Goal: Task Accomplishment & Management: Manage account settings

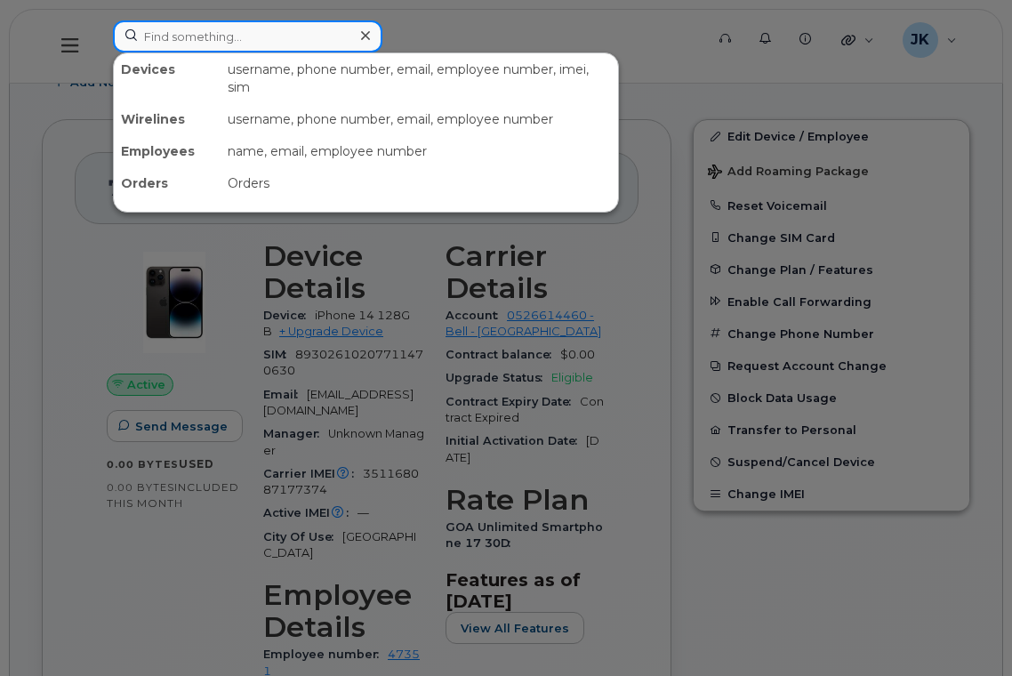
click at [260, 47] on input at bounding box center [247, 36] width 269 height 32
click at [227, 36] on input at bounding box center [247, 36] width 269 height 32
paste input "[PERSON_NAME]"
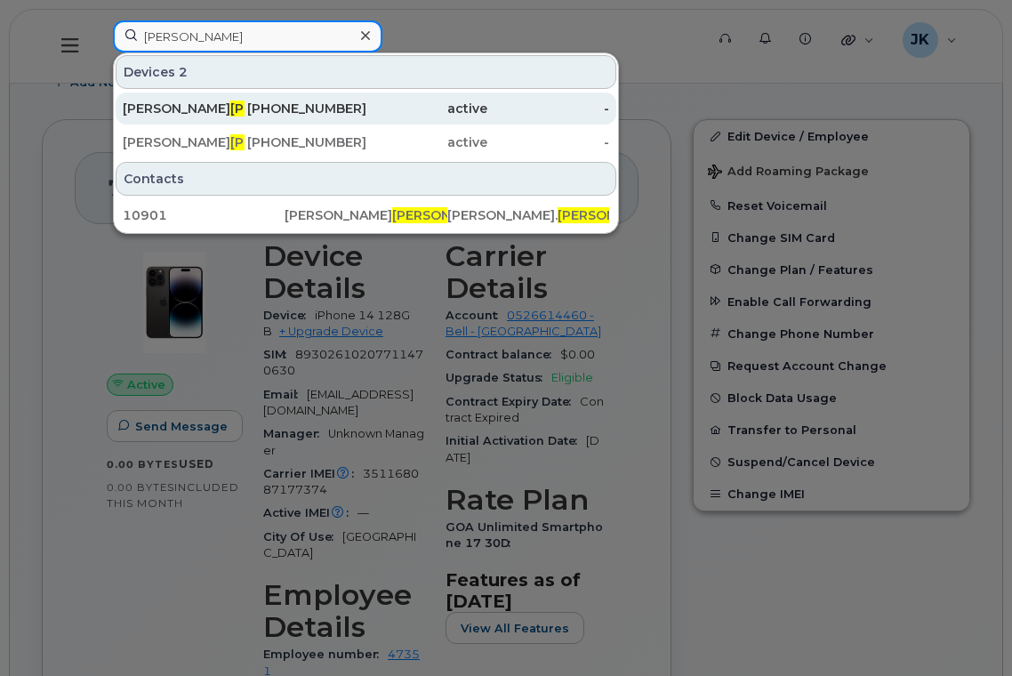
type input "[PERSON_NAME]"
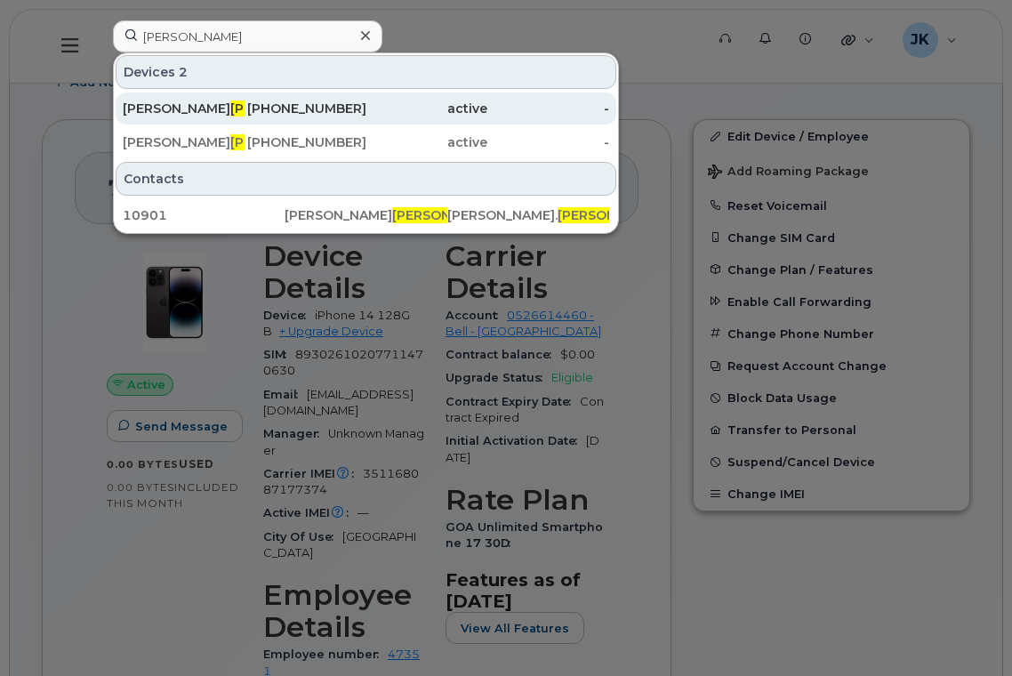
click at [230, 109] on span "[PERSON_NAME]" at bounding box center [284, 108] width 108 height 16
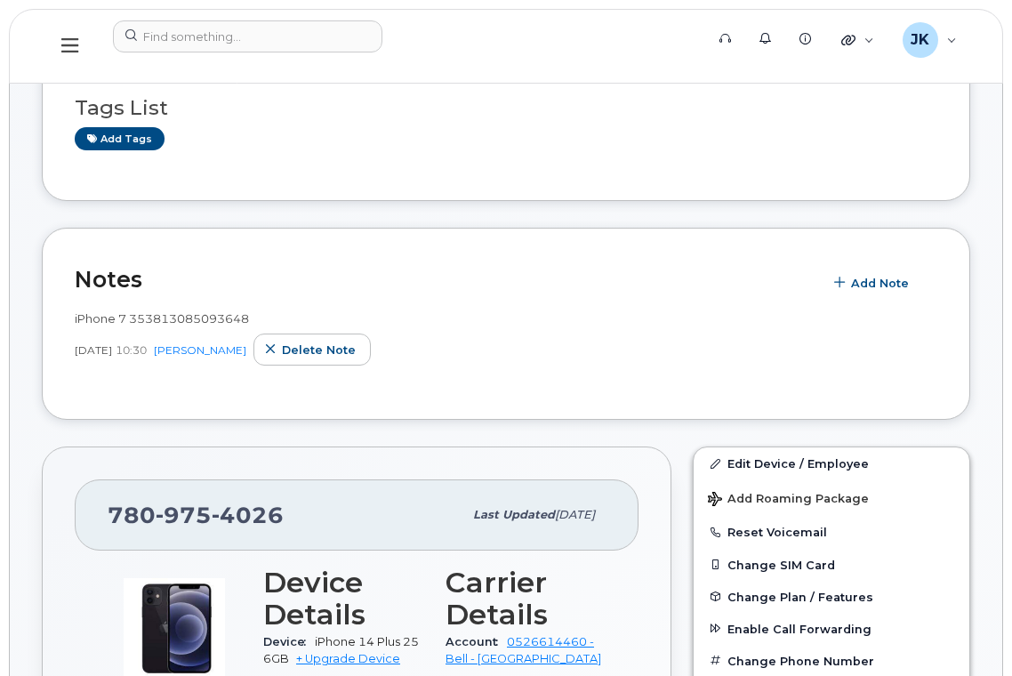
scroll to position [711, 0]
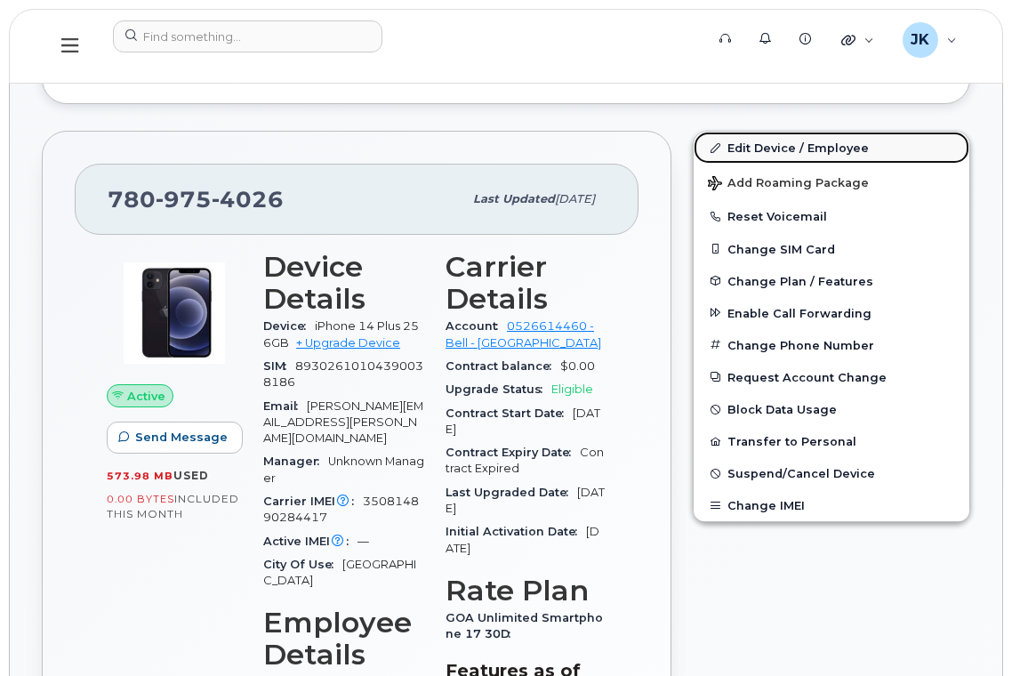
click at [788, 144] on link "Edit Device / Employee" at bounding box center [831, 148] width 276 height 32
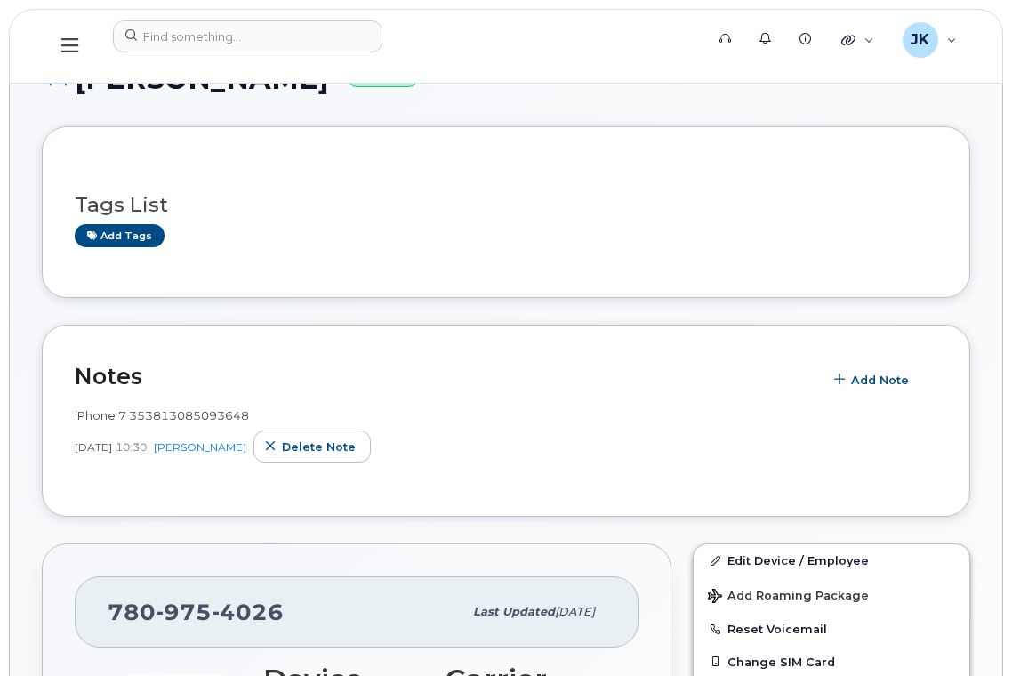
scroll to position [474, 0]
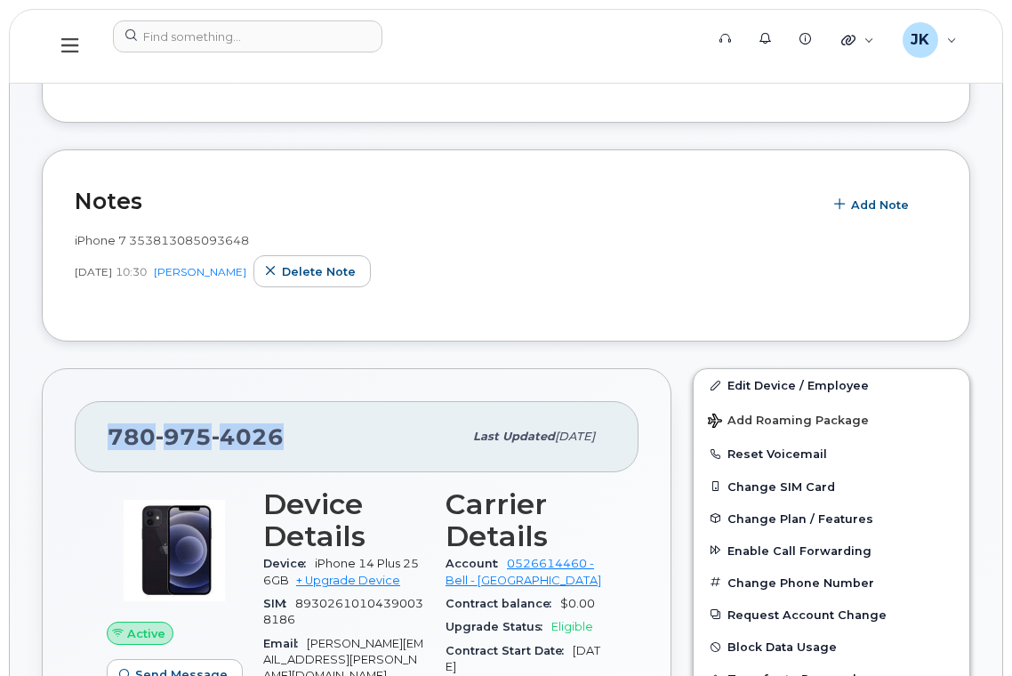
drag, startPoint x: 284, startPoint y: 437, endPoint x: 98, endPoint y: 441, distance: 186.7
click at [98, 441] on div "780 975 4026 Last updated Sep 26, 2025" at bounding box center [357, 436] width 564 height 71
copy span "780 975 4026"
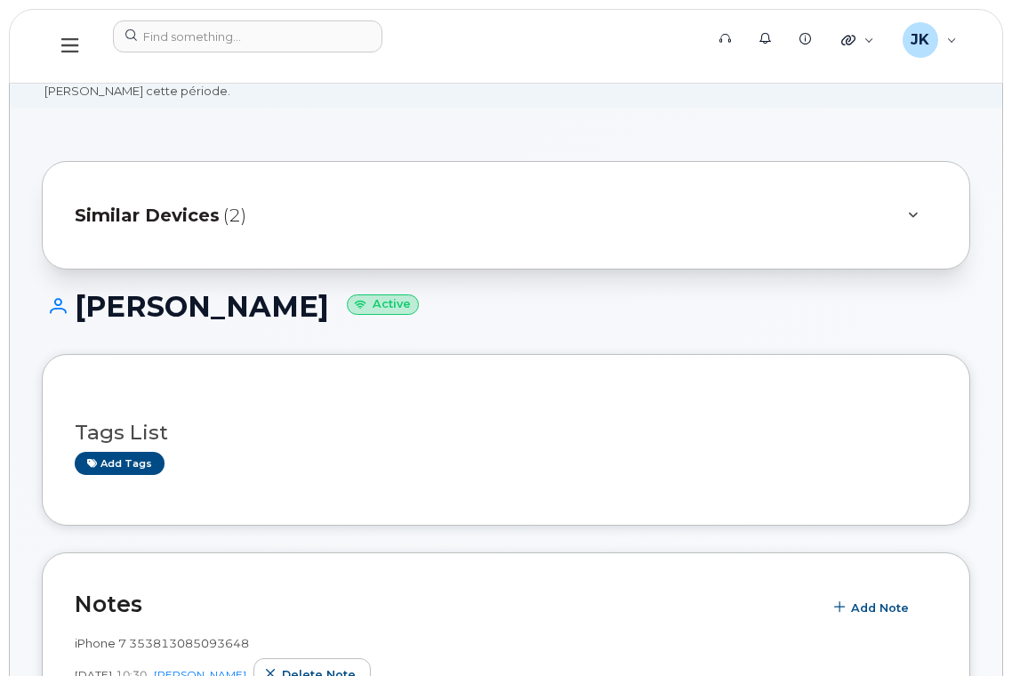
scroll to position [0, 0]
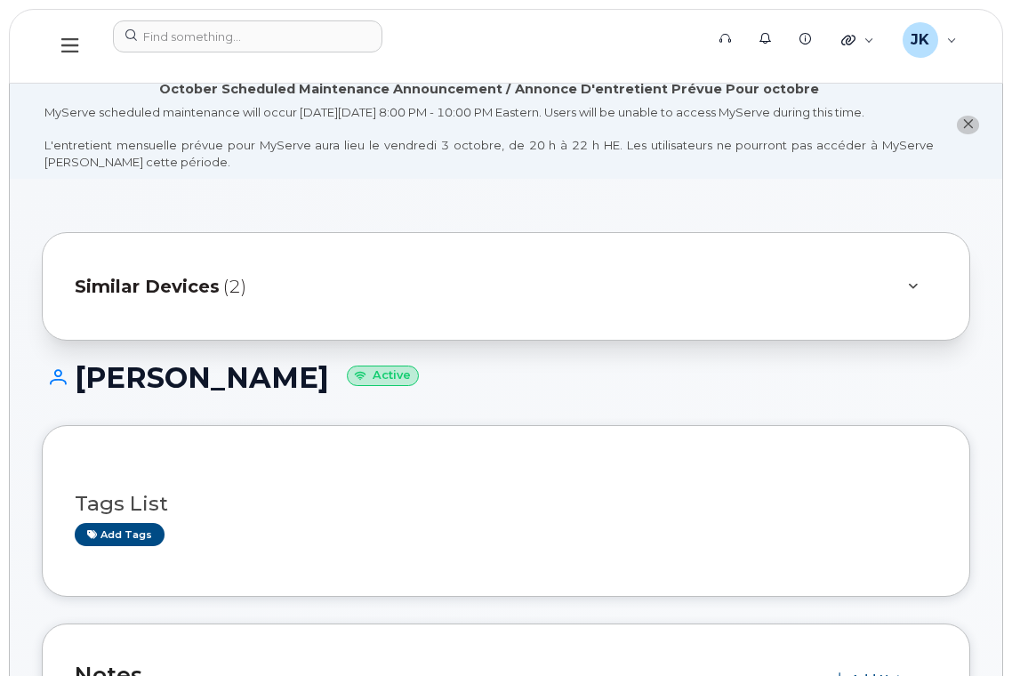
click at [207, 378] on h1 "JON CARSTENSEN-SINHA Active" at bounding box center [506, 377] width 928 height 31
copy h1 "CARSTENSEN"
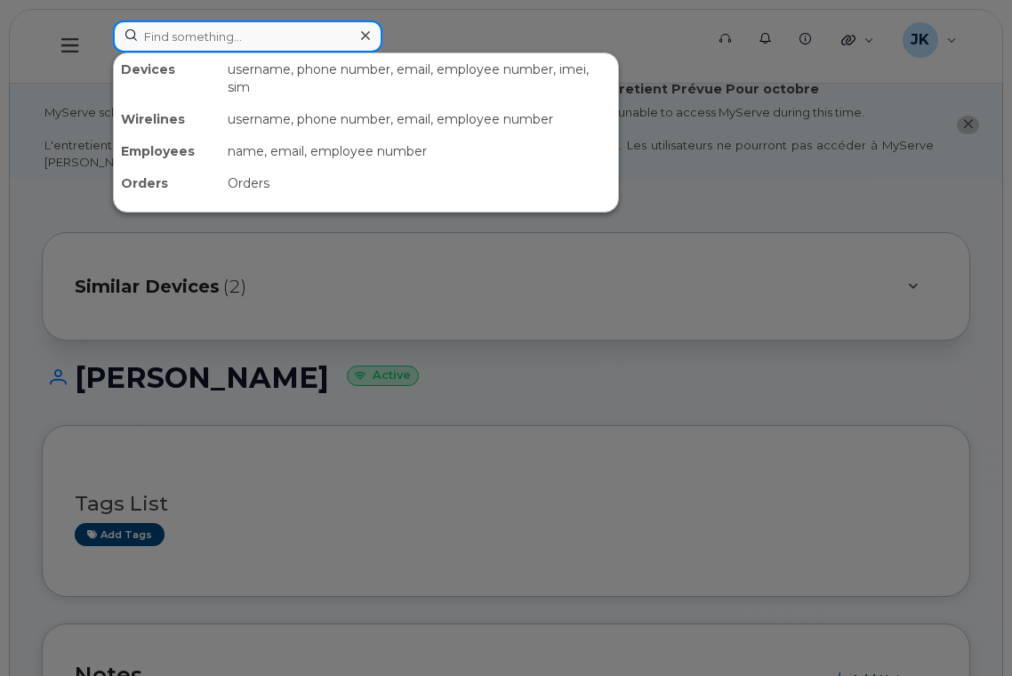
click at [172, 41] on input at bounding box center [247, 36] width 269 height 32
paste input "CARSTENSEN"
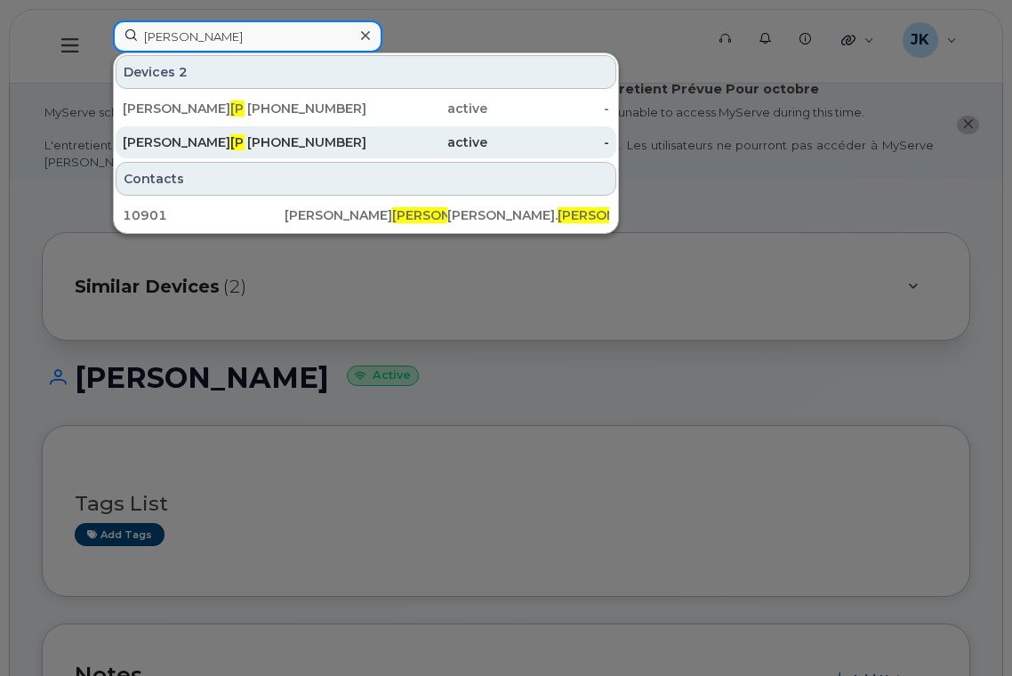
type input "CARSTENSEN"
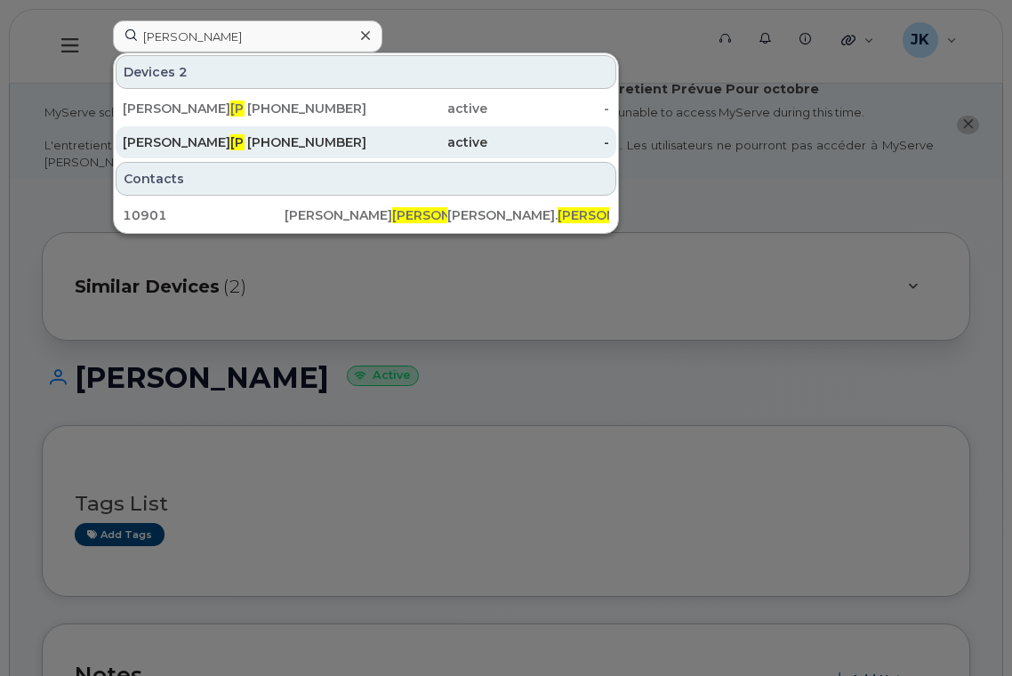
click at [230, 147] on span "CARSTENSEN" at bounding box center [284, 142] width 108 height 16
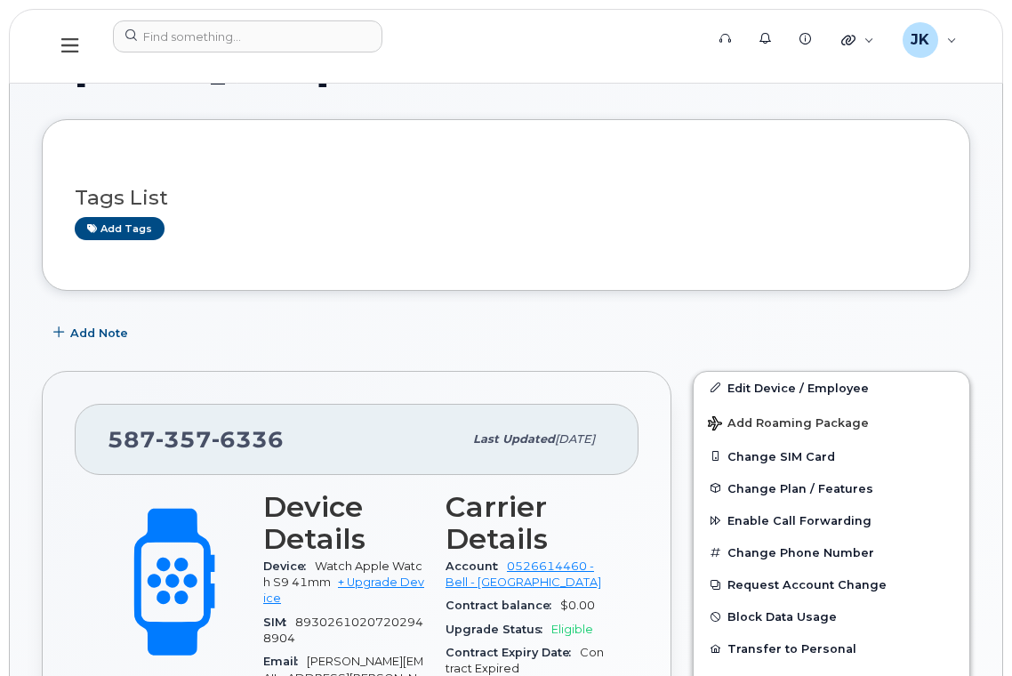
scroll to position [474, 0]
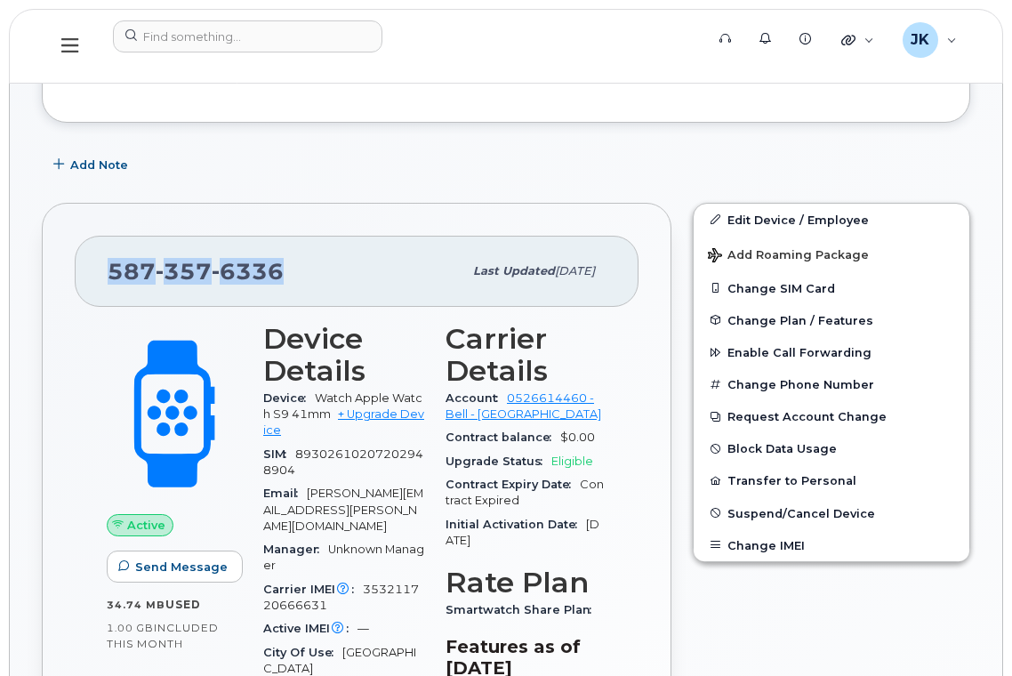
drag, startPoint x: 277, startPoint y: 279, endPoint x: 110, endPoint y: 283, distance: 167.2
click at [110, 283] on div "[PHONE_NUMBER]" at bounding box center [285, 270] width 355 height 37
copy span "[PHONE_NUMBER]"
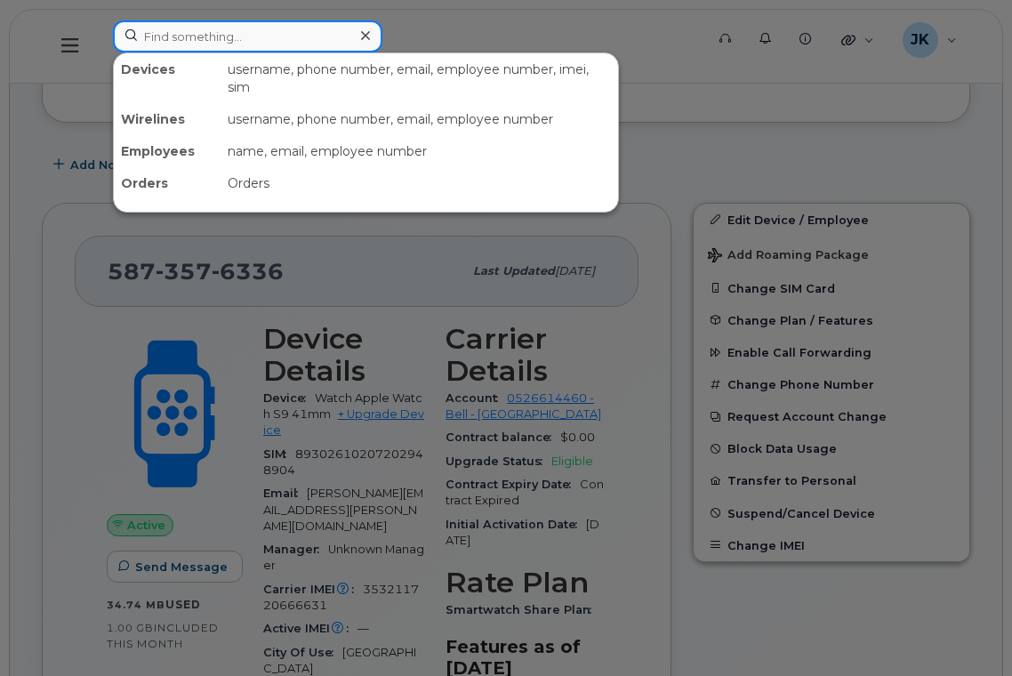
click at [227, 40] on input at bounding box center [247, 36] width 269 height 32
paste input "587-545-7577"
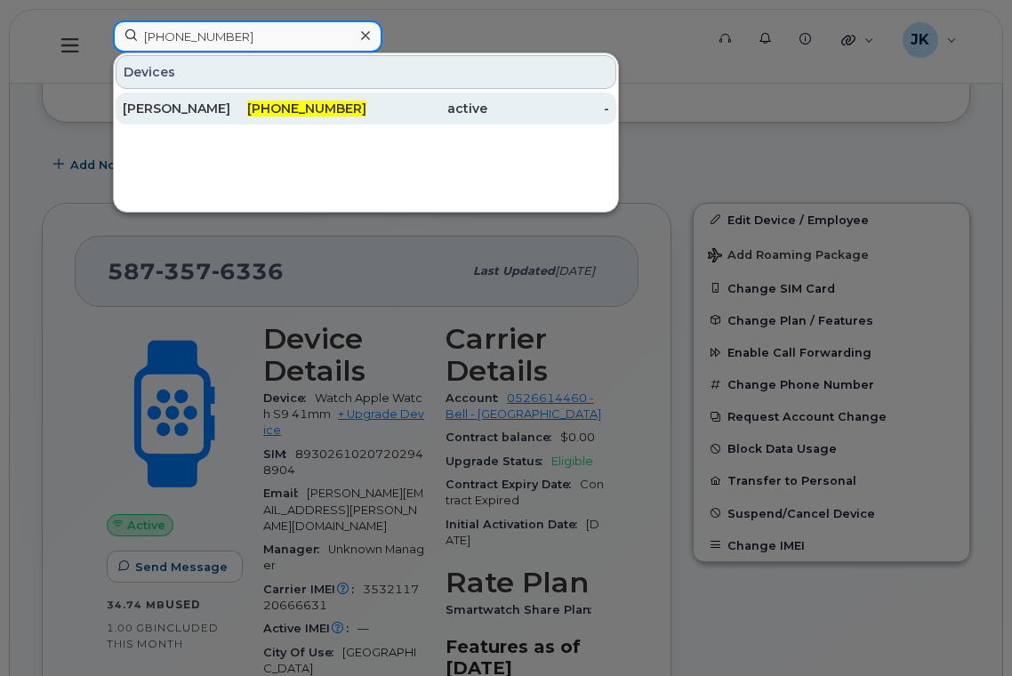
type input "587-545-7577"
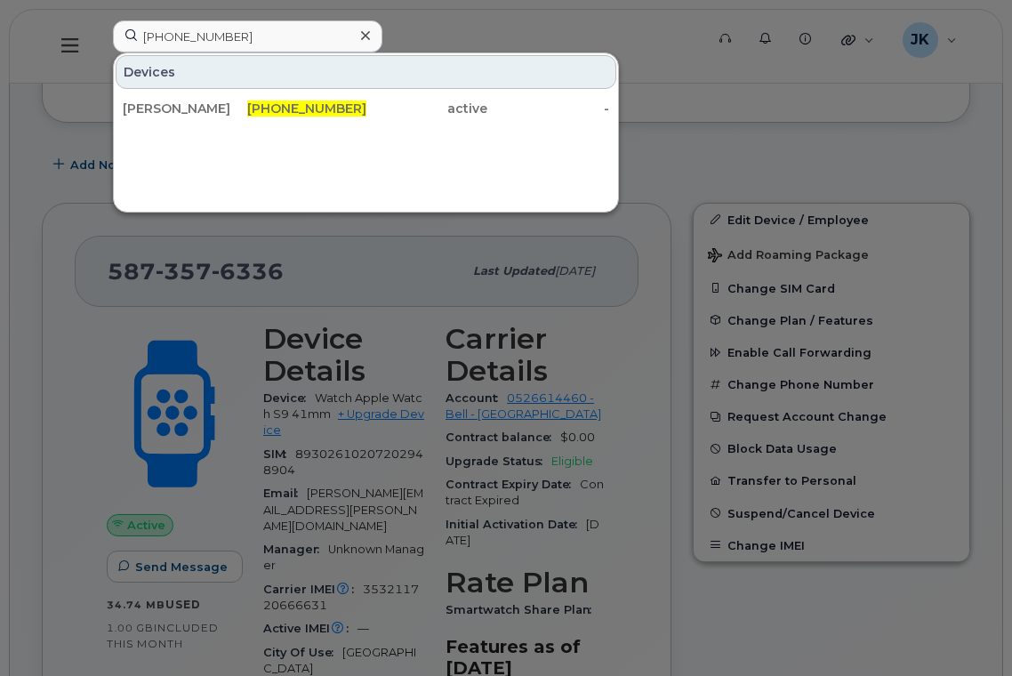
drag, startPoint x: 180, startPoint y: 107, endPoint x: 281, endPoint y: 157, distance: 112.5
click at [180, 107] on div "[PERSON_NAME]" at bounding box center [184, 109] width 122 height 18
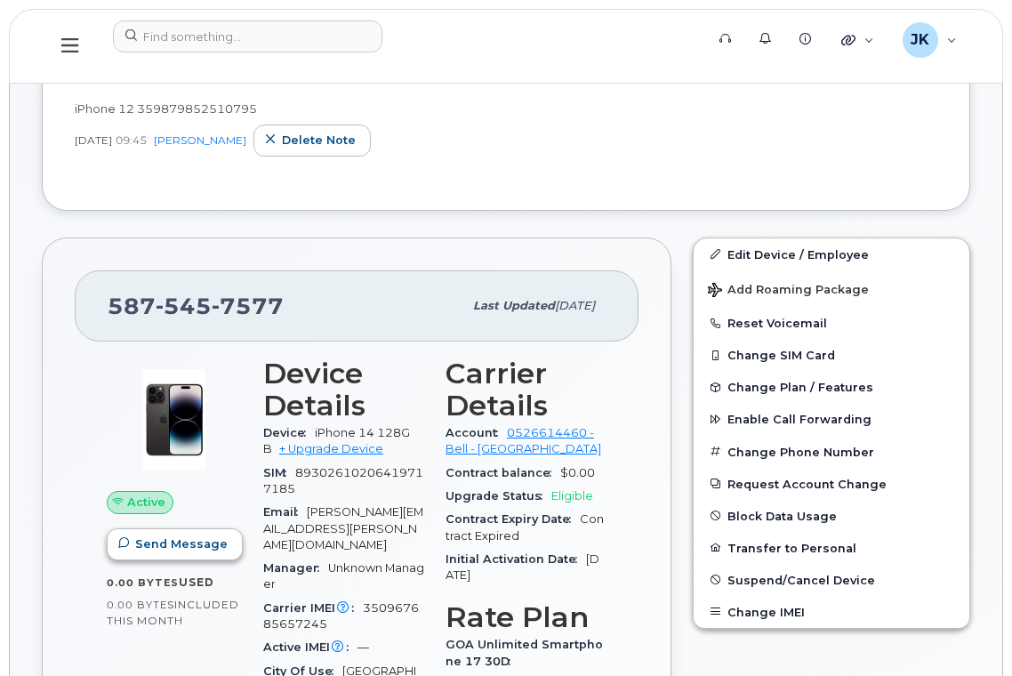
scroll to position [356, 0]
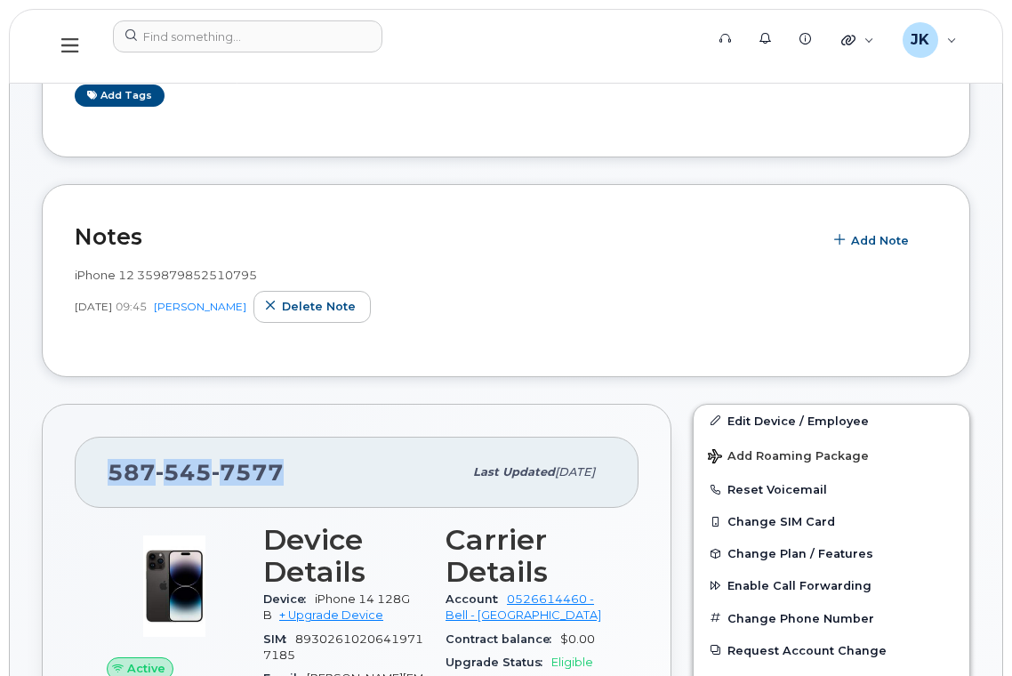
drag, startPoint x: 108, startPoint y: 473, endPoint x: 323, endPoint y: 458, distance: 214.8
click at [289, 465] on div "587 545 7577" at bounding box center [285, 471] width 355 height 37
copy span "587 545 7577"
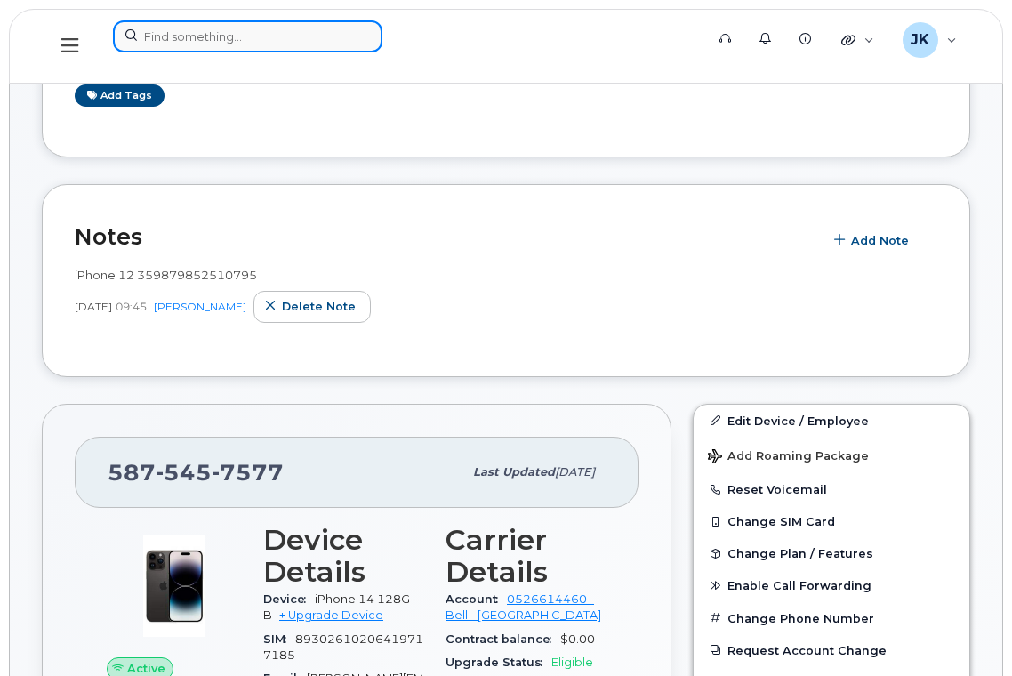
click at [241, 44] on input at bounding box center [247, 36] width 269 height 32
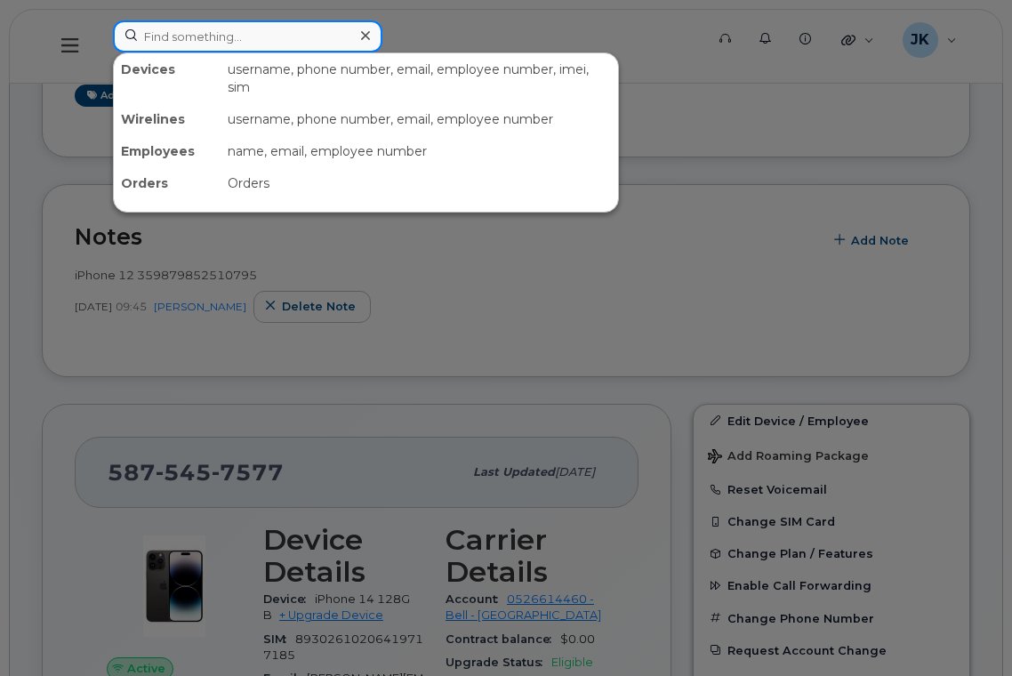
paste input "7802336256"
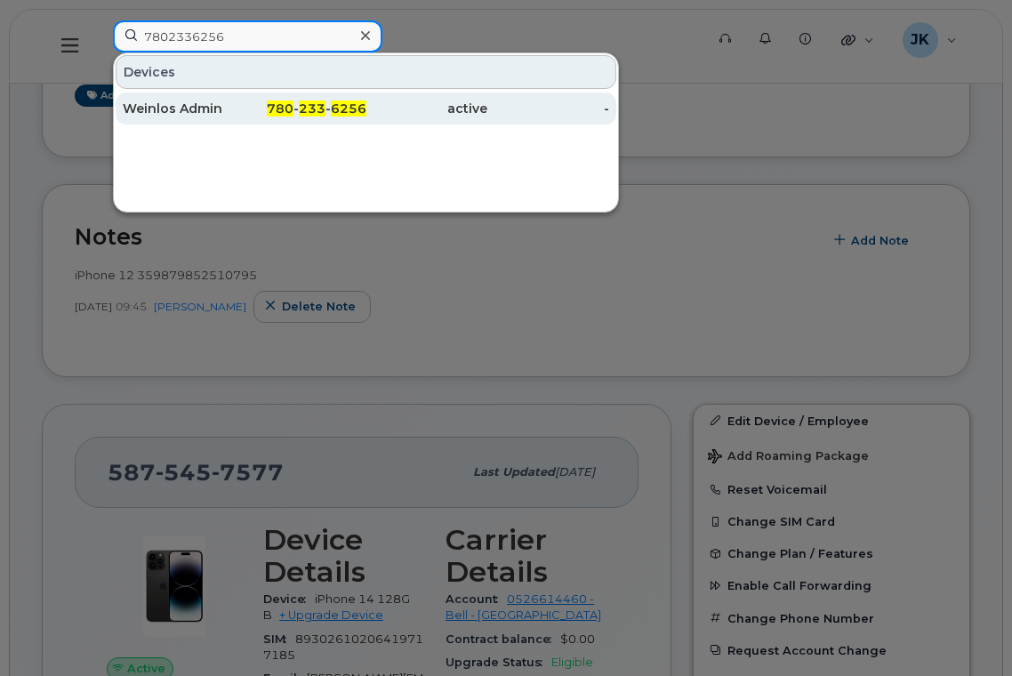
type input "7802336256"
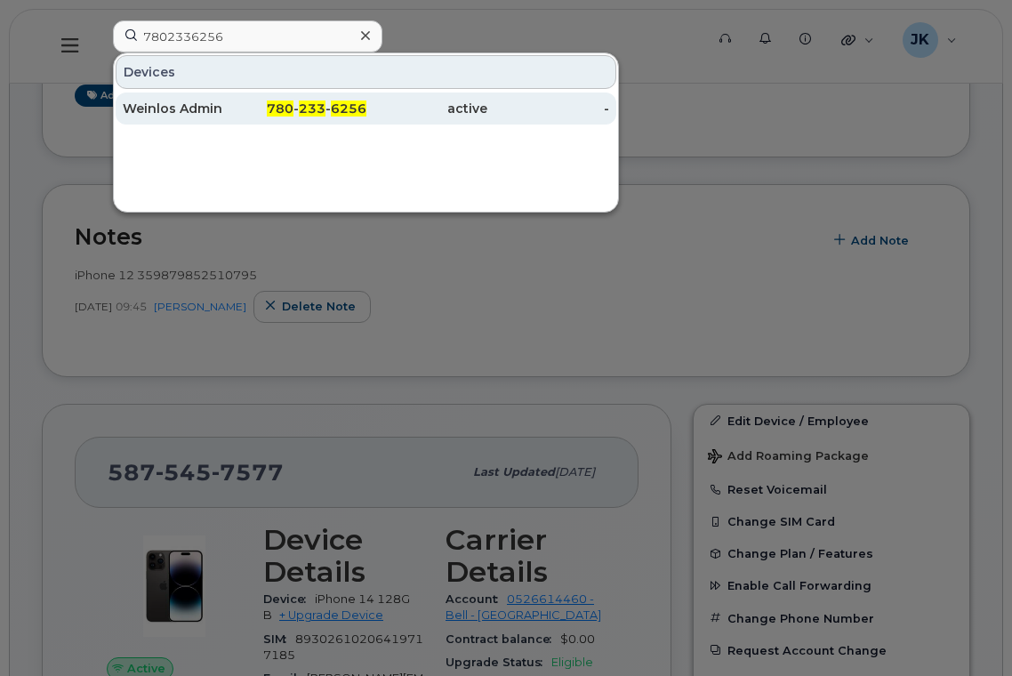
click at [187, 108] on div "Weinlos Admin" at bounding box center [184, 109] width 122 height 18
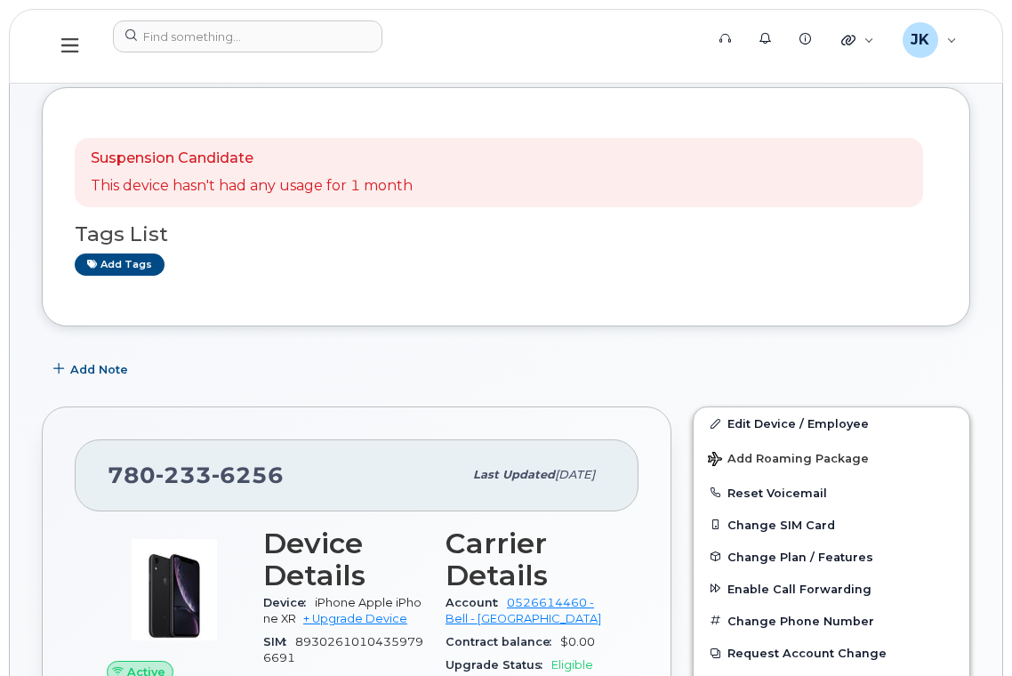
scroll to position [474, 0]
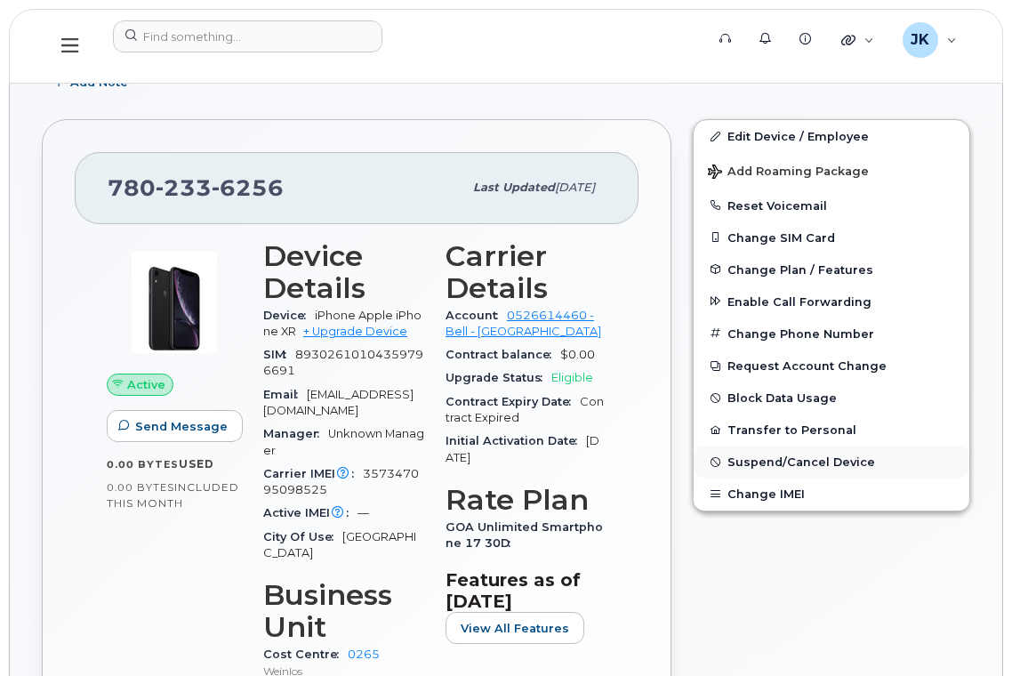
click at [762, 461] on span "Suspend/Cancel Device" at bounding box center [801, 461] width 148 height 13
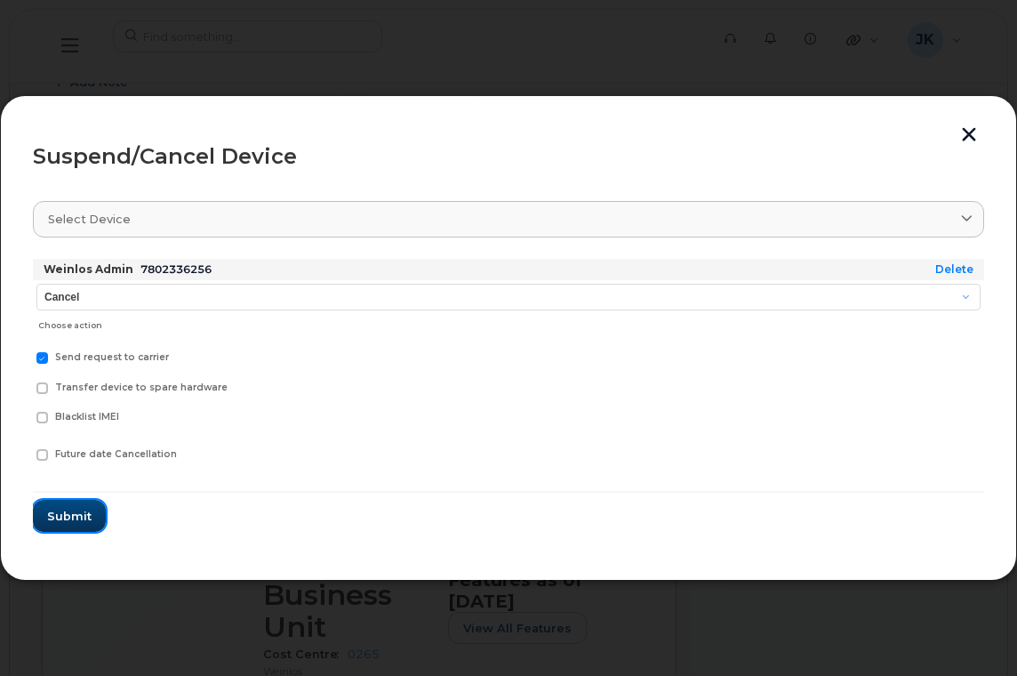
click at [59, 514] on span "Submit" at bounding box center [69, 516] width 44 height 17
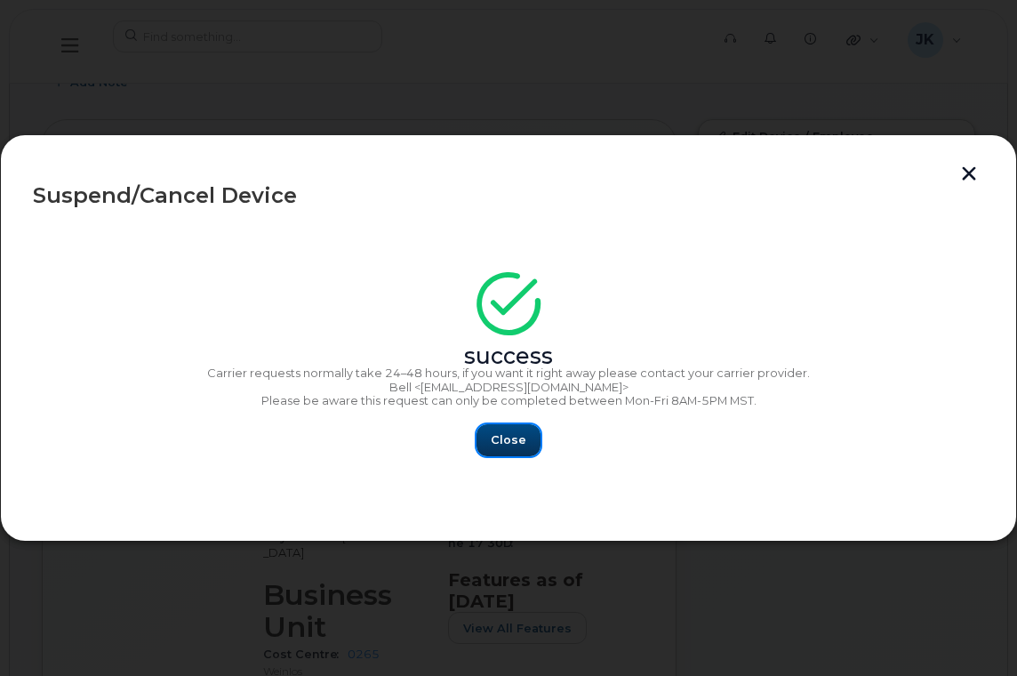
click at [504, 443] on span "Close" at bounding box center [509, 439] width 36 height 17
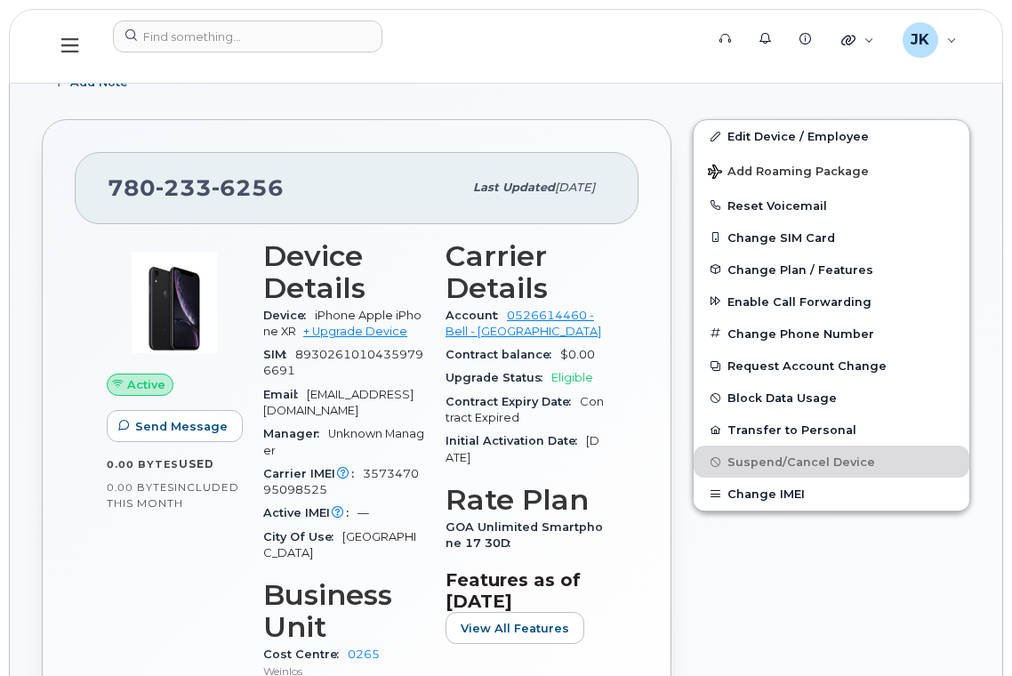
scroll to position [0, 0]
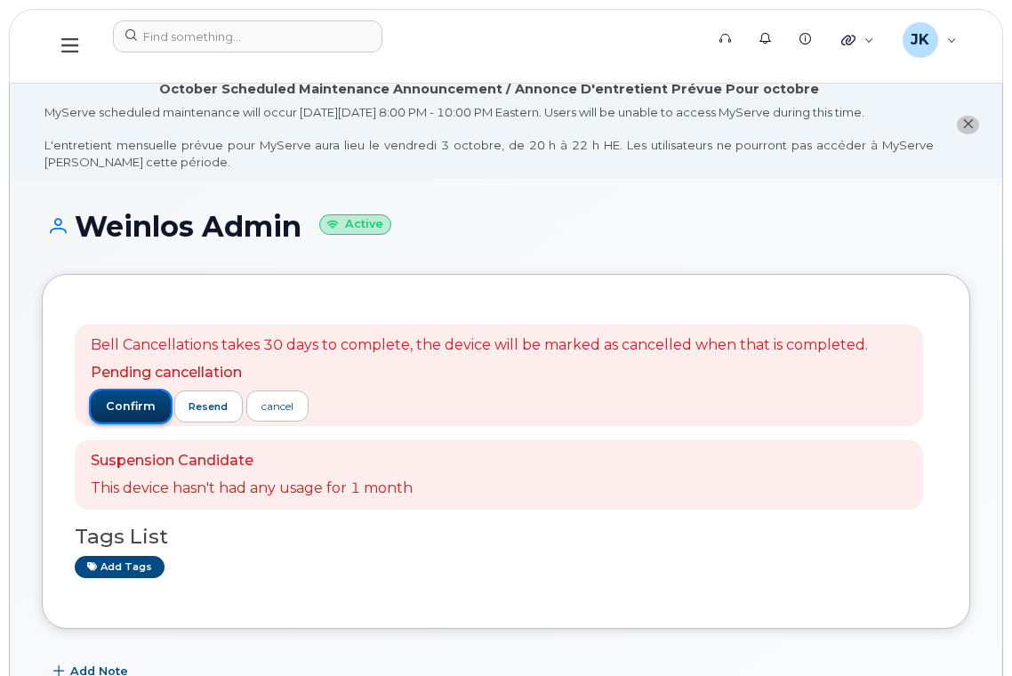
click at [134, 410] on span "confirm" at bounding box center [131, 406] width 50 height 16
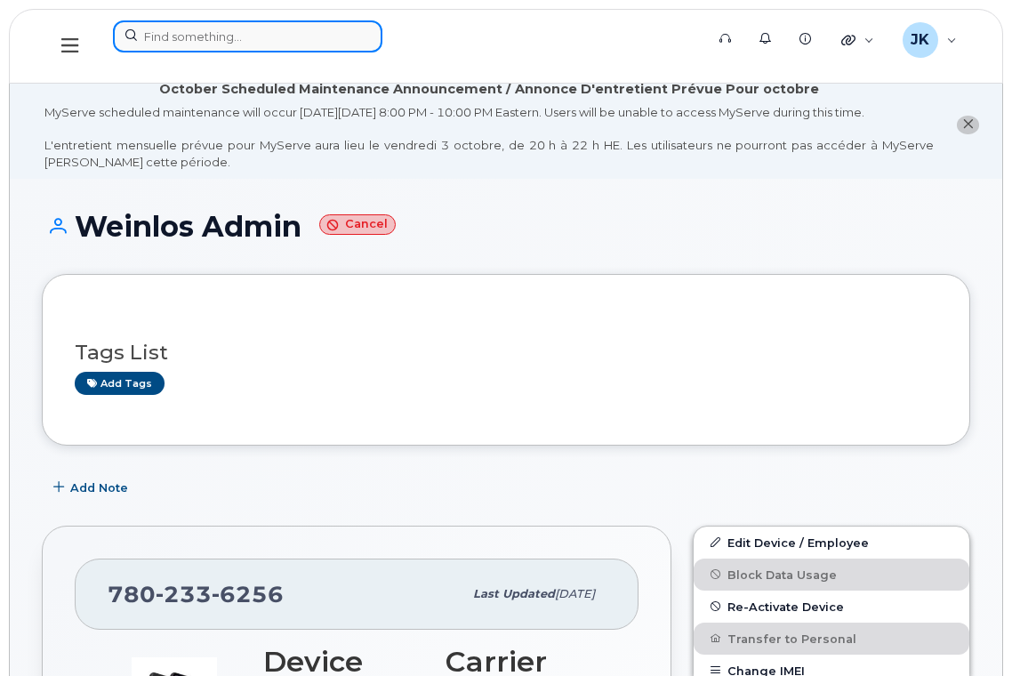
click at [236, 36] on input at bounding box center [247, 36] width 269 height 32
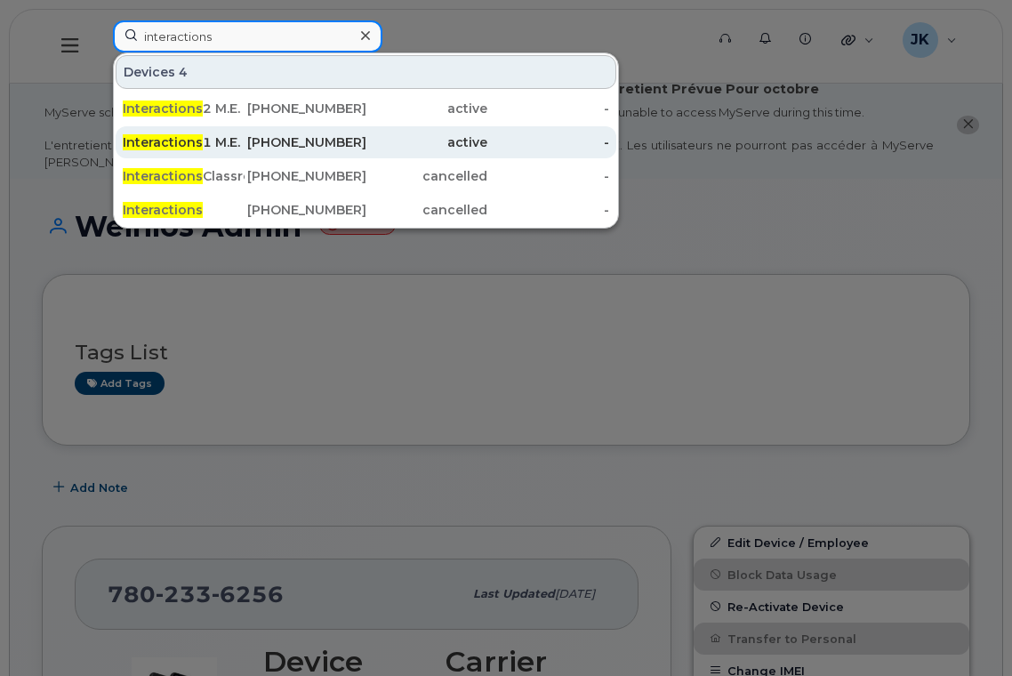
type input "interactions"
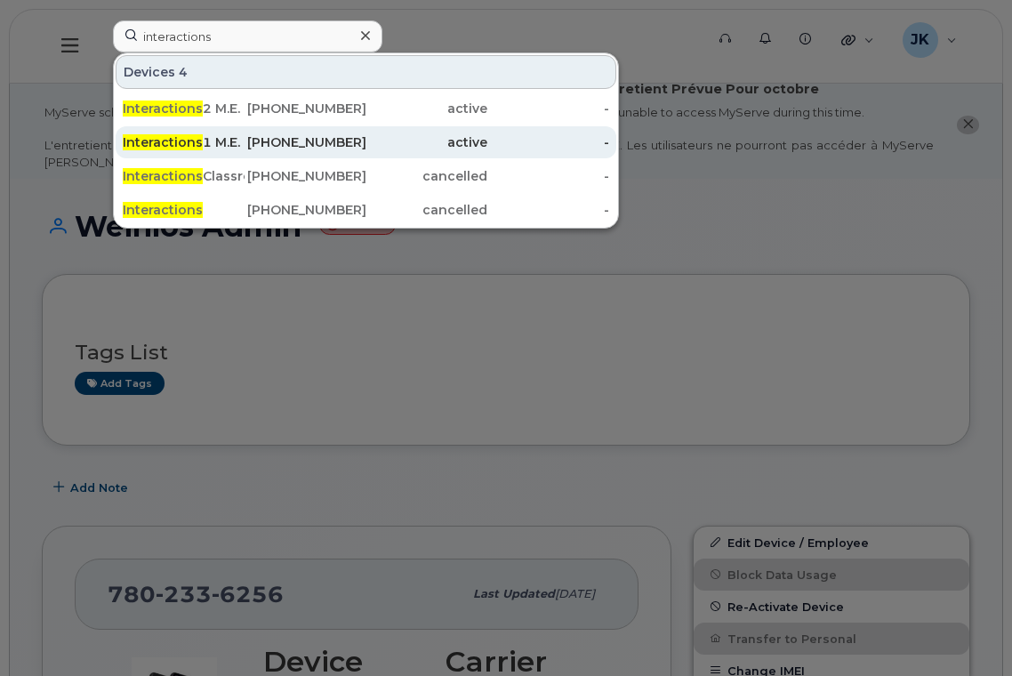
click at [196, 142] on span "Interactions" at bounding box center [163, 142] width 80 height 16
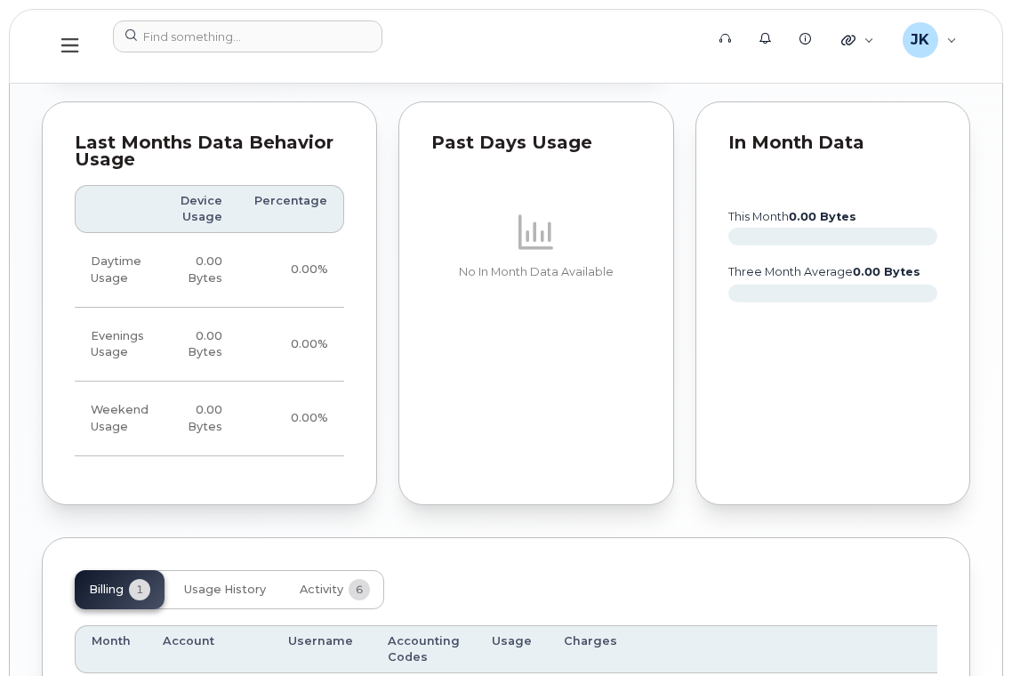
scroll to position [1403, 0]
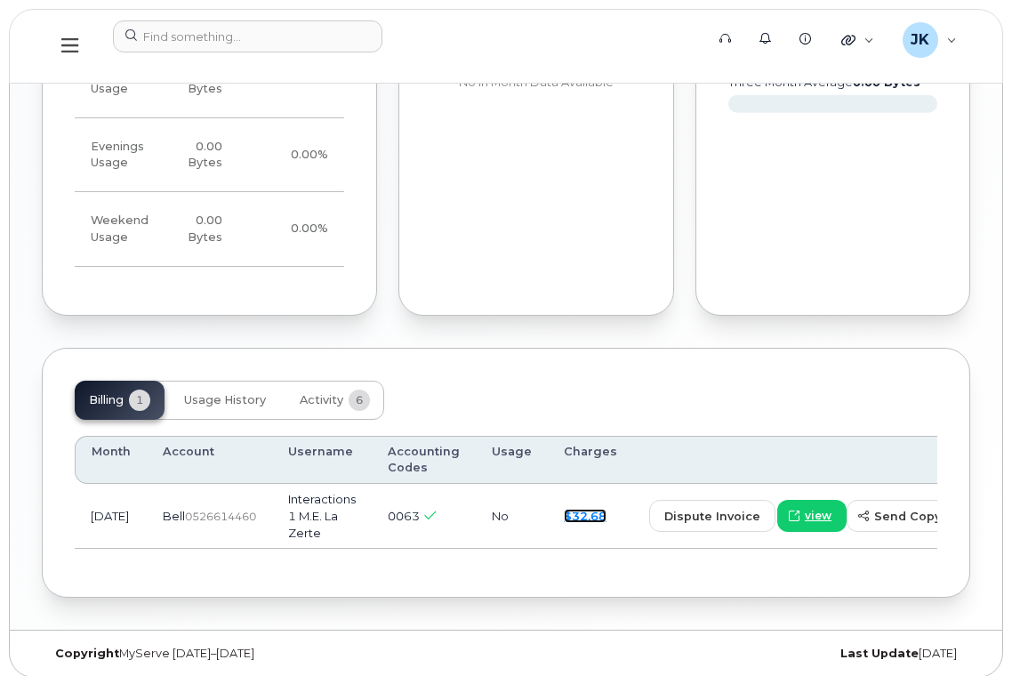
click at [564, 509] on link "$32.68" at bounding box center [585, 516] width 43 height 14
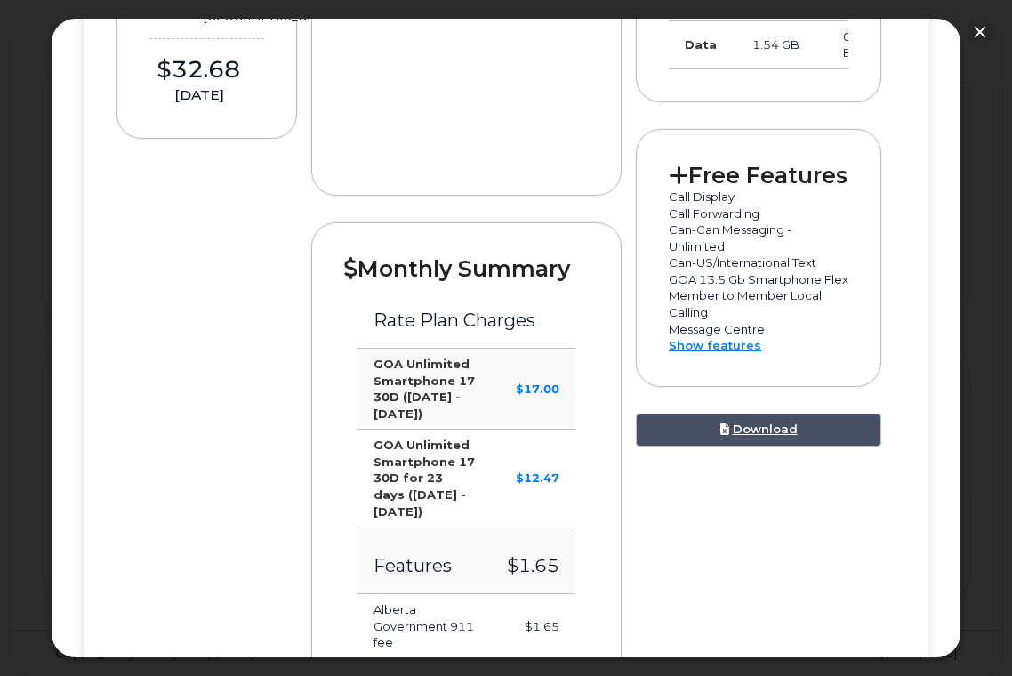
scroll to position [593, 0]
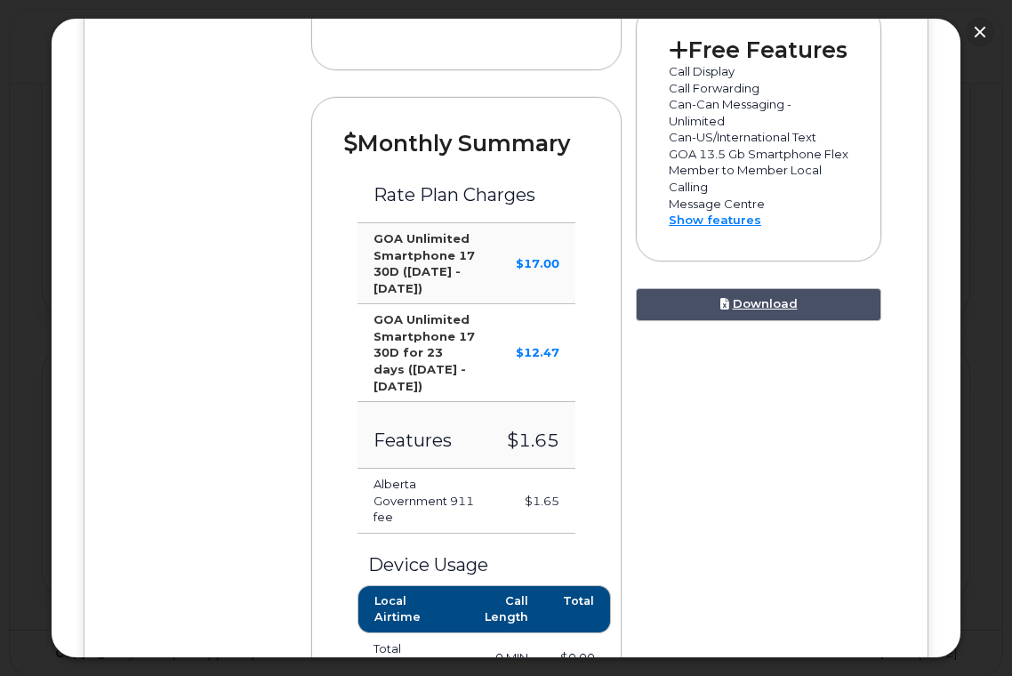
click at [37, 40] on div at bounding box center [506, 338] width 1012 height 676
click at [983, 33] on button "button" at bounding box center [980, 32] width 28 height 28
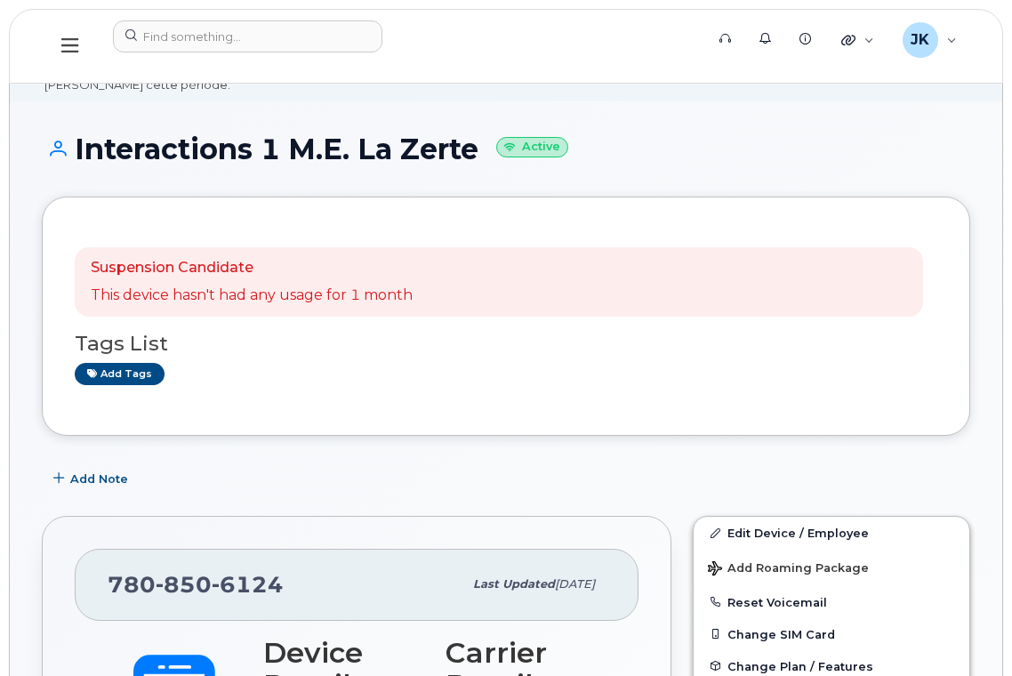
scroll to position [0, 0]
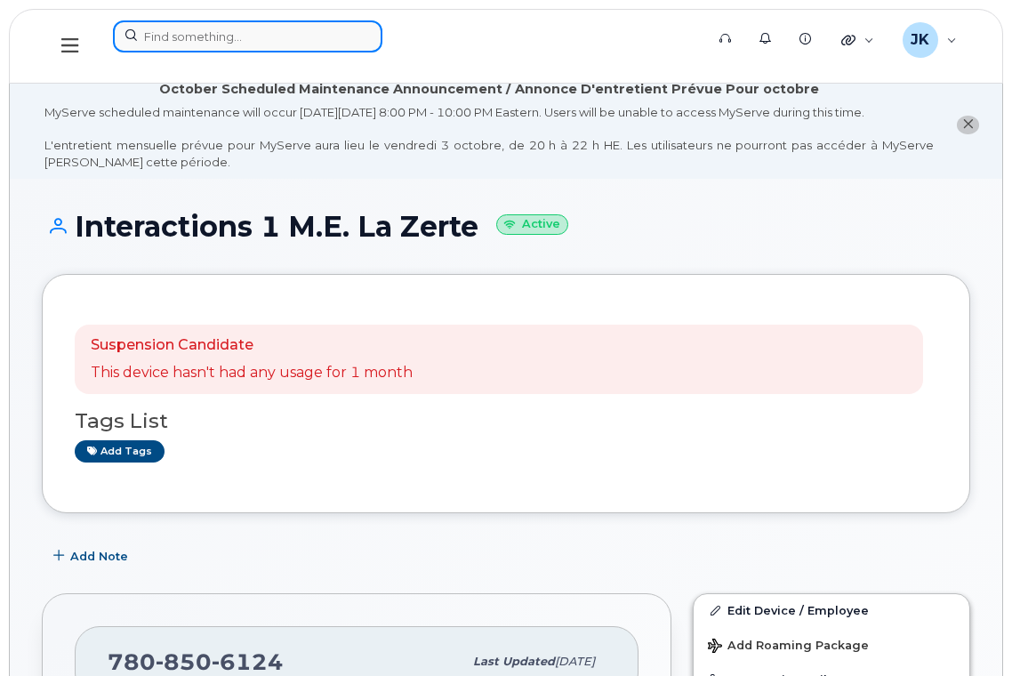
click at [222, 39] on input at bounding box center [247, 36] width 269 height 32
paste input "587-338-1284"
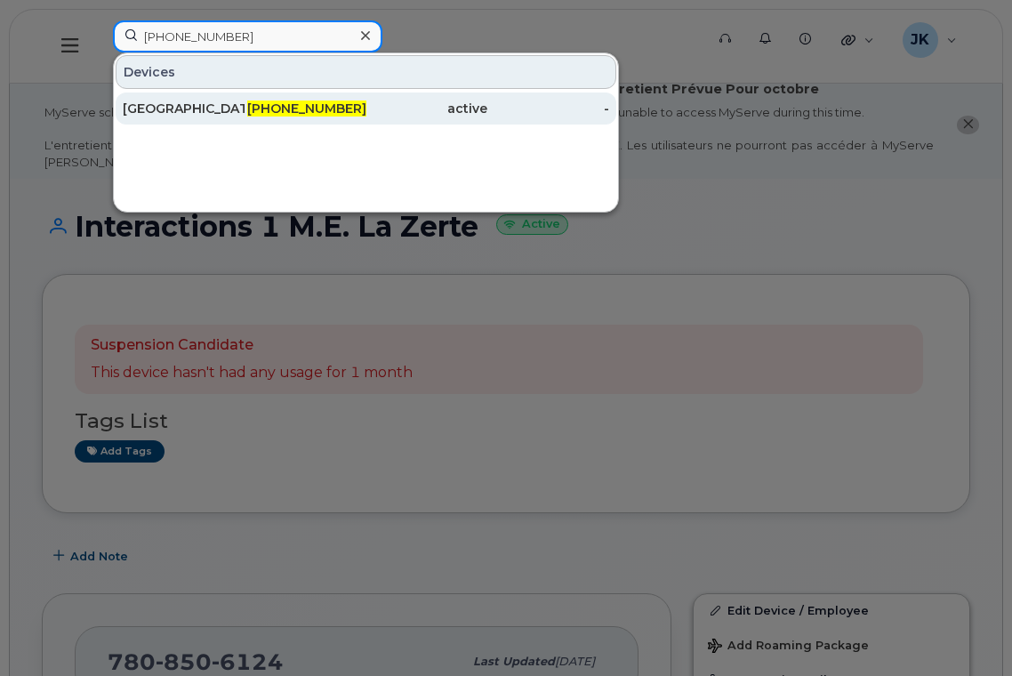
type input "587-338-1284"
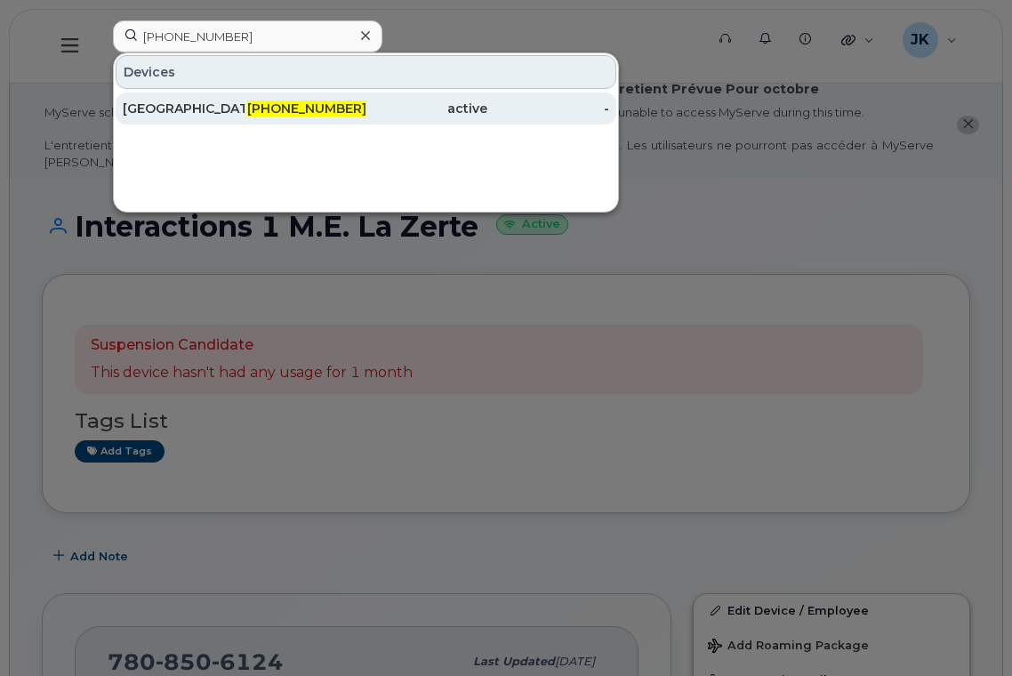
click at [174, 105] on div "[GEOGRAPHIC_DATA][DEMOGRAPHIC_DATA]" at bounding box center [184, 109] width 122 height 18
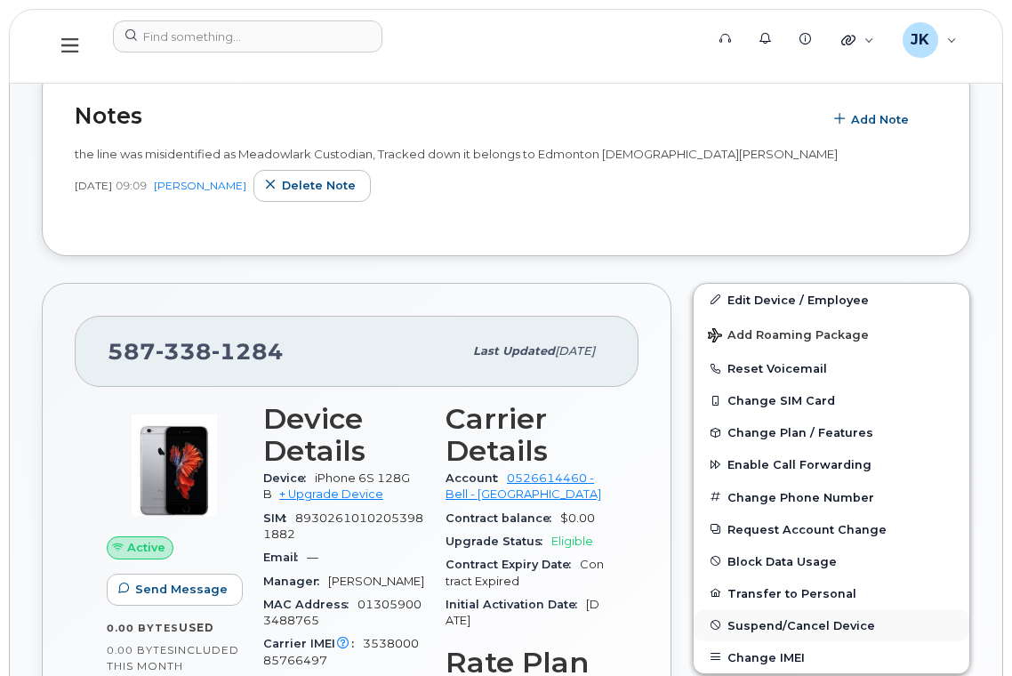
scroll to position [593, 0]
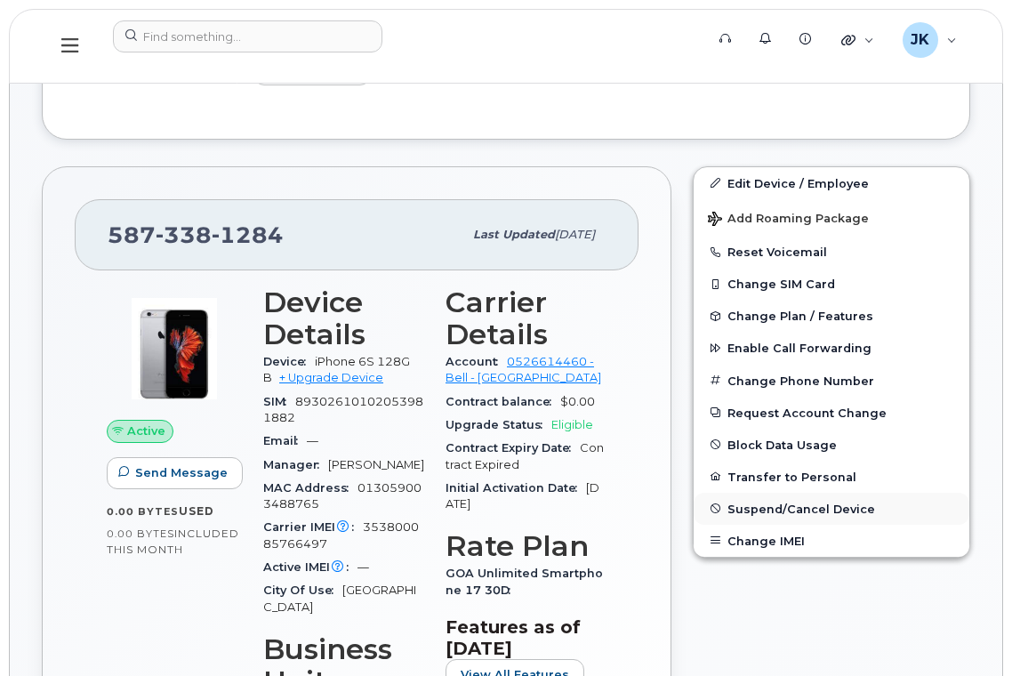
click at [758, 508] on span "Suspend/Cancel Device" at bounding box center [801, 507] width 148 height 13
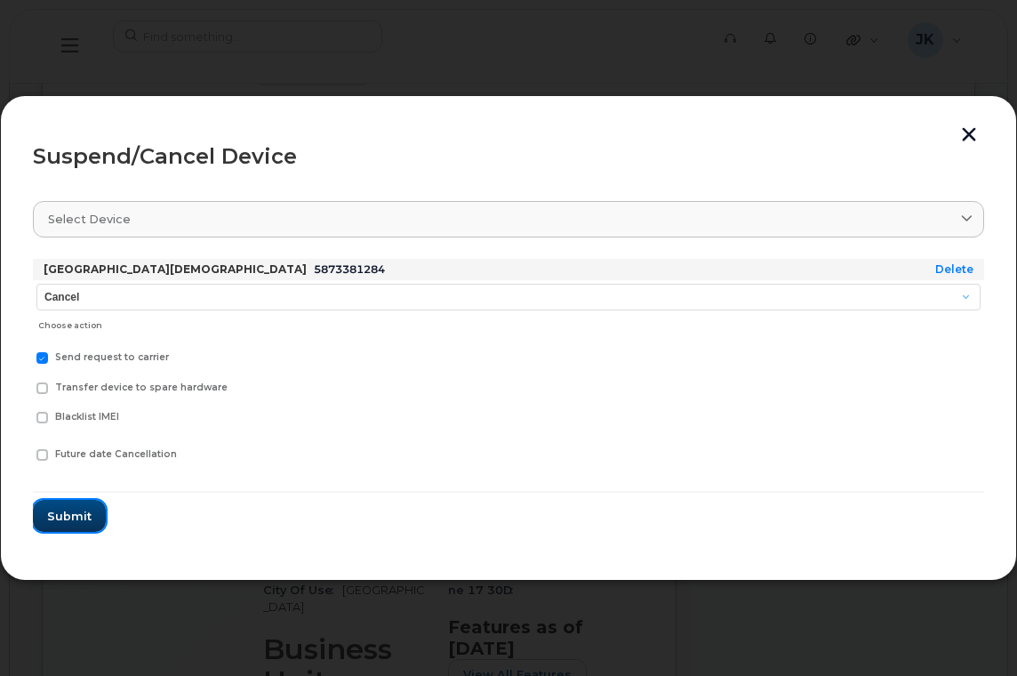
click at [54, 520] on span "Submit" at bounding box center [69, 516] width 44 height 17
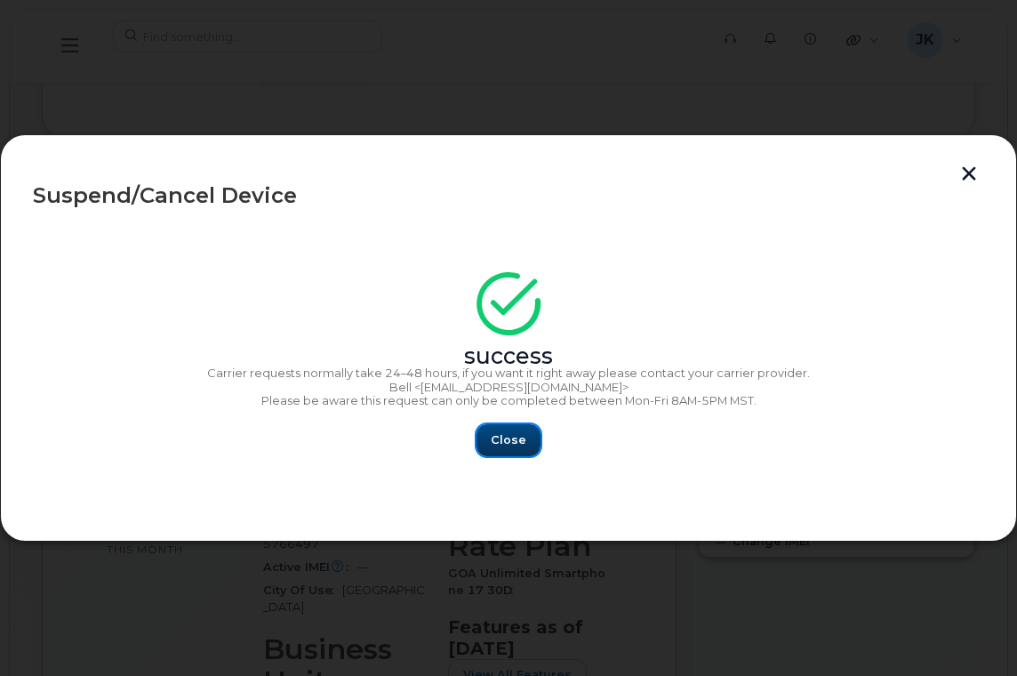
click at [501, 442] on span "Close" at bounding box center [509, 439] width 36 height 17
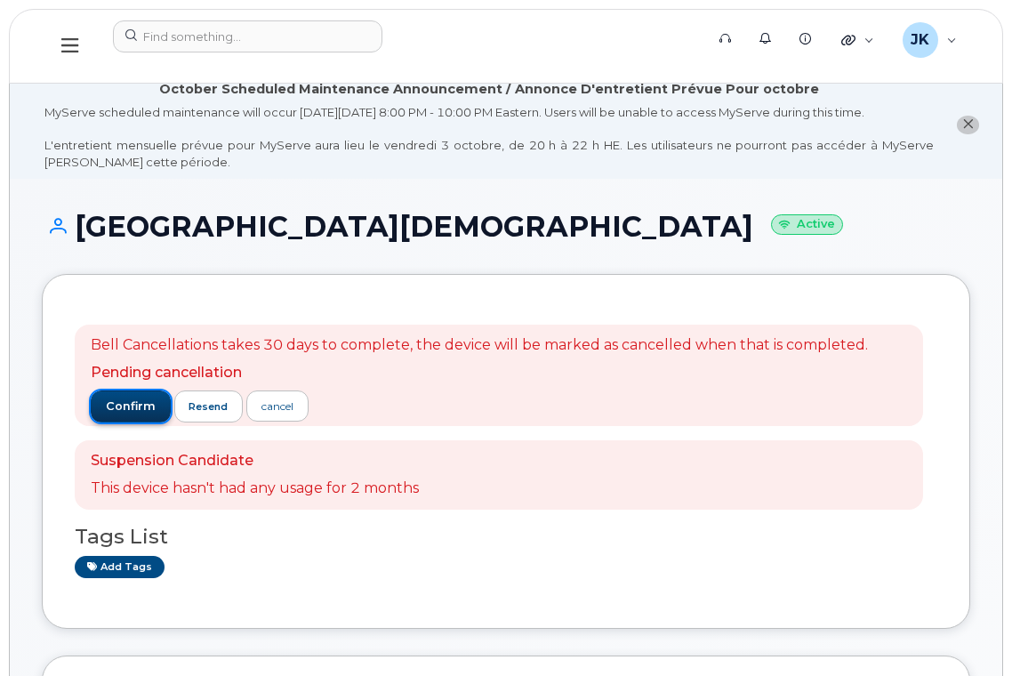
click at [130, 410] on span "confirm" at bounding box center [131, 406] width 50 height 16
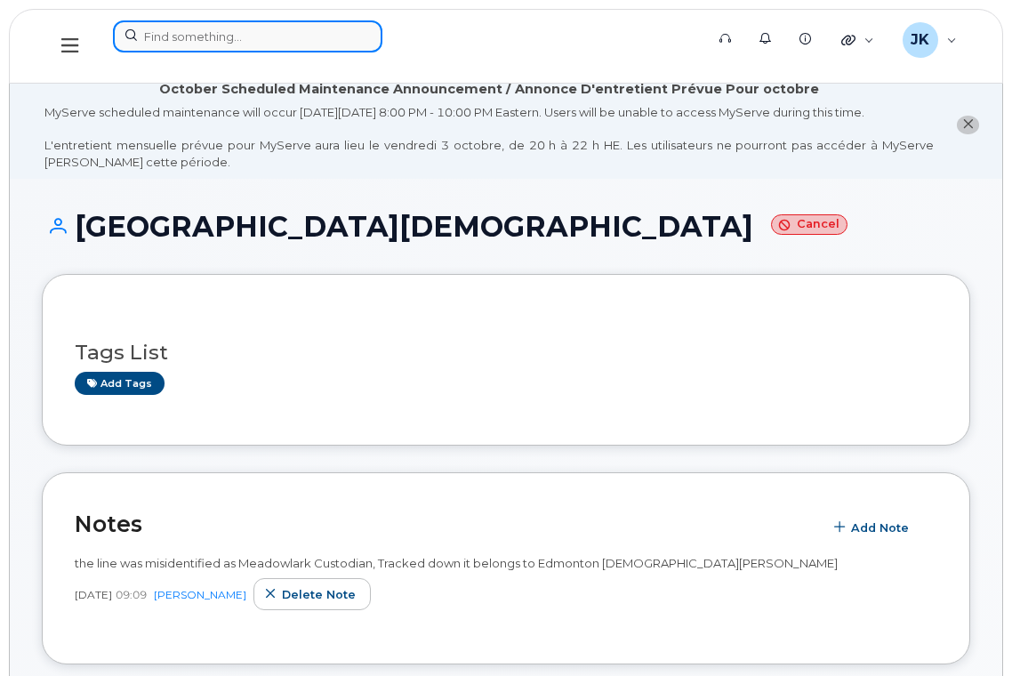
click at [208, 41] on input at bounding box center [247, 36] width 269 height 32
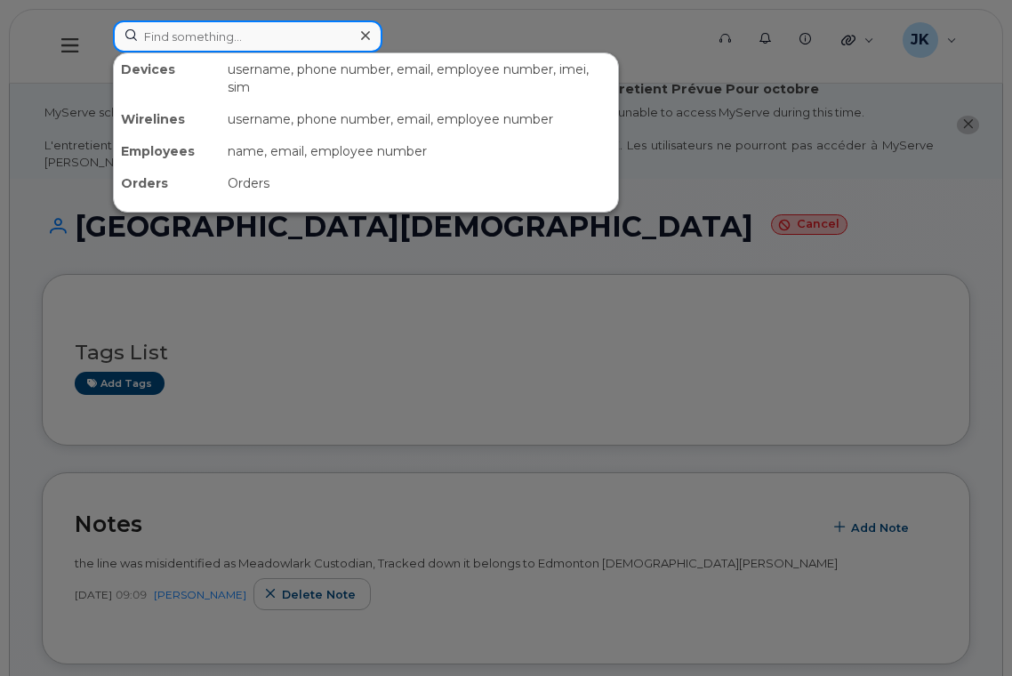
paste input "[PERSON_NAME]"
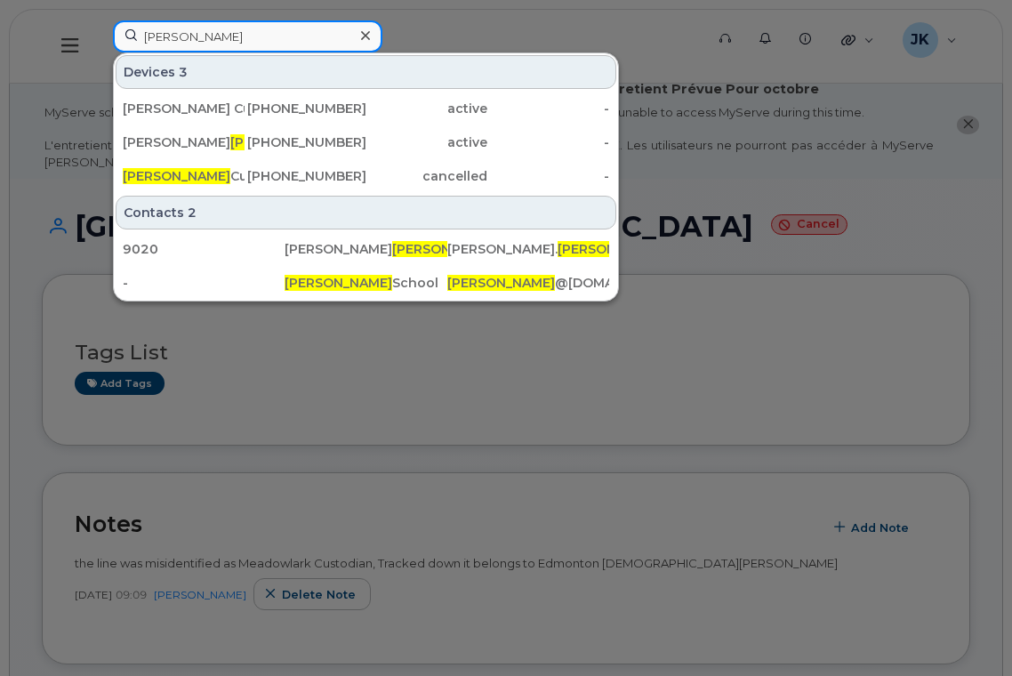
type input "[PERSON_NAME]"
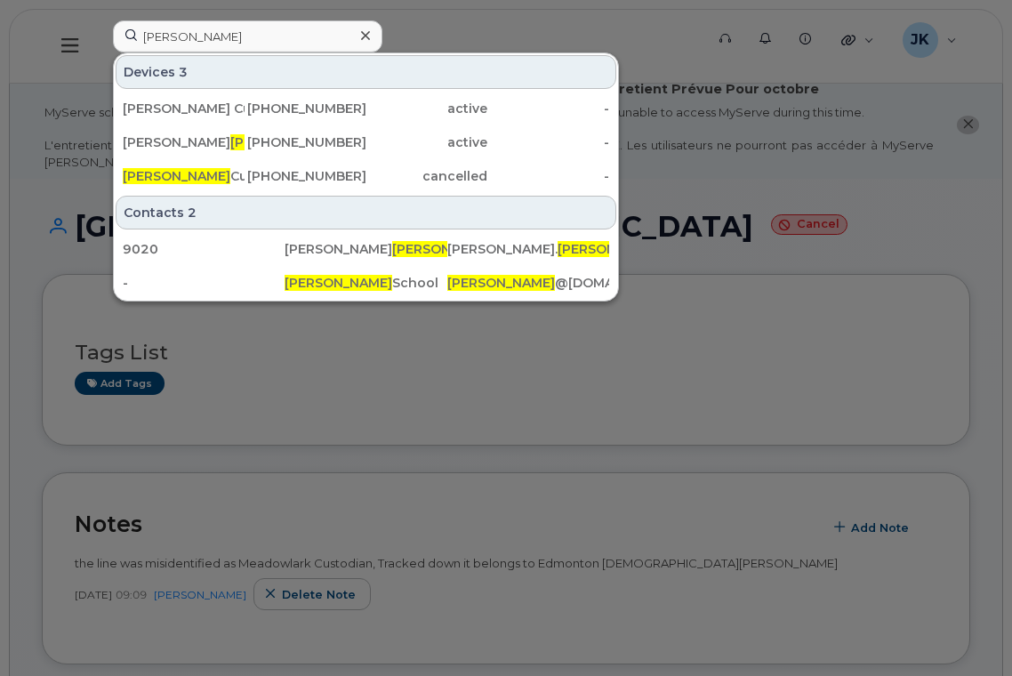
click at [843, 214] on div at bounding box center [506, 338] width 1012 height 676
